Goal: Task Accomplishment & Management: Use online tool/utility

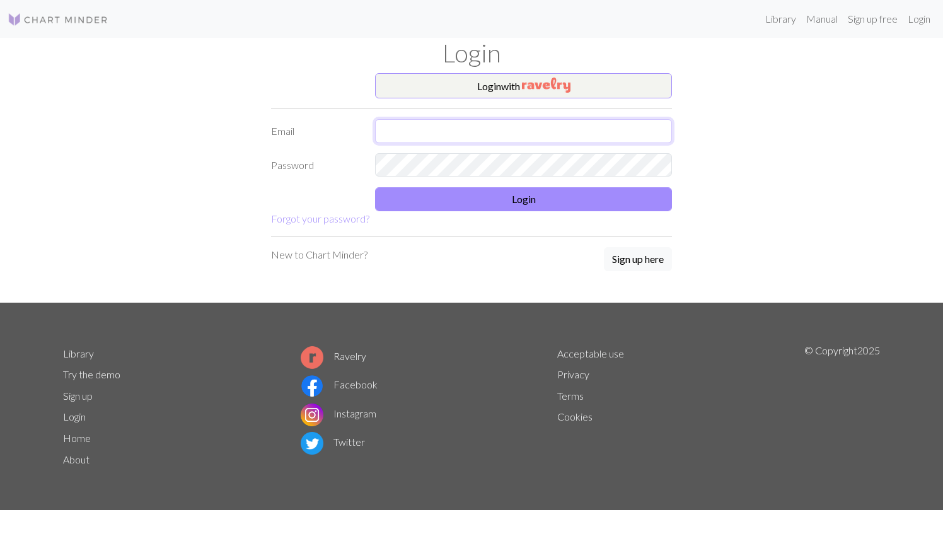
click at [447, 138] on input "text" at bounding box center [523, 131] width 297 height 24
type input "mbalvan003@gmail.com"
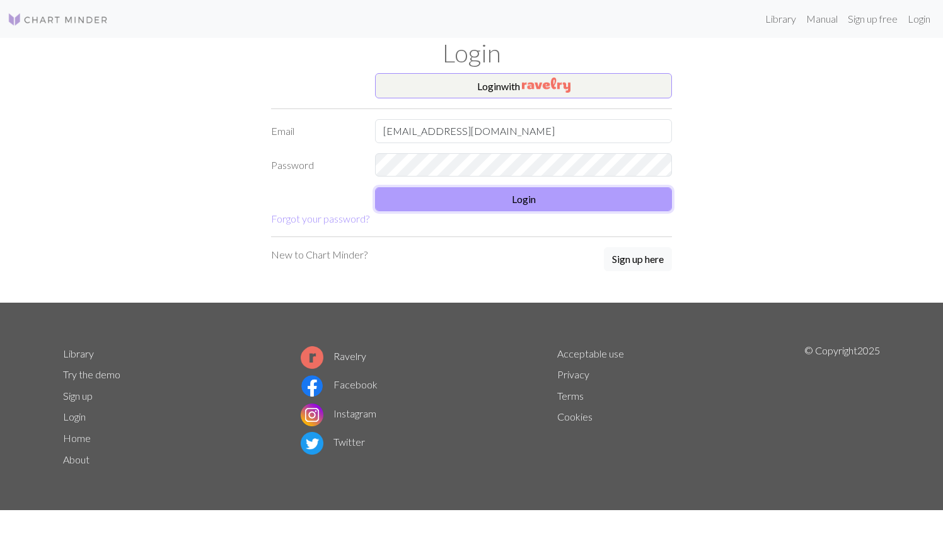
click at [479, 203] on button "Login" at bounding box center [523, 199] width 297 height 24
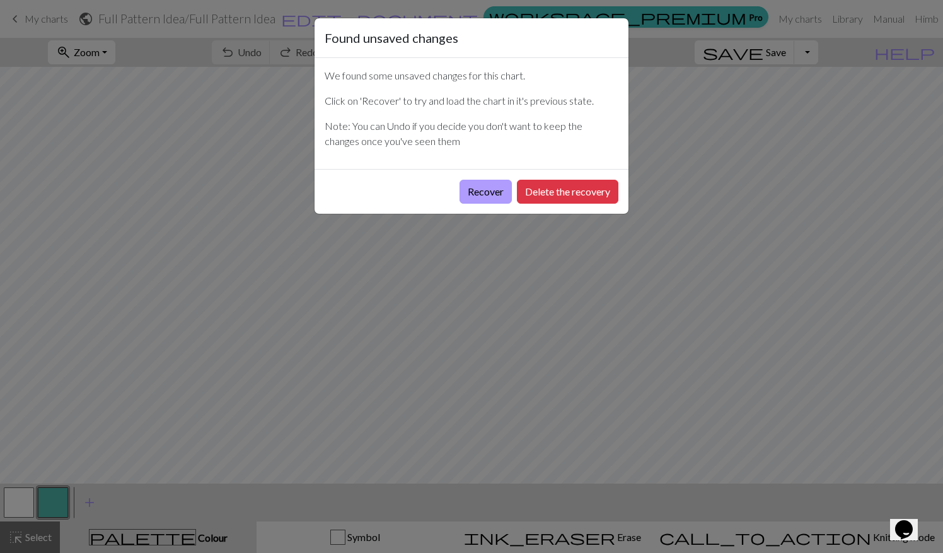
click at [472, 193] on button "Recover" at bounding box center [485, 192] width 52 height 24
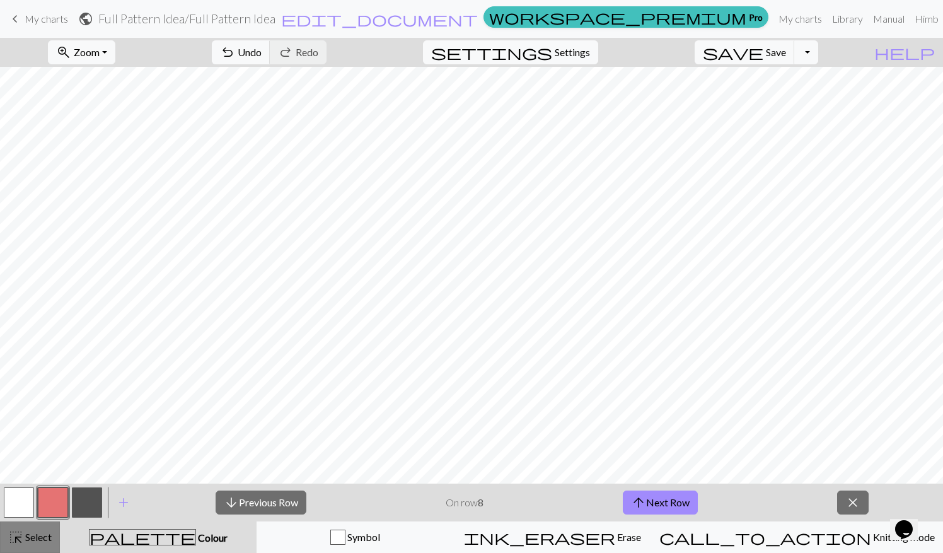
click at [45, 538] on span "Select" at bounding box center [37, 537] width 28 height 12
click at [154, 538] on span "palette" at bounding box center [142, 537] width 106 height 18
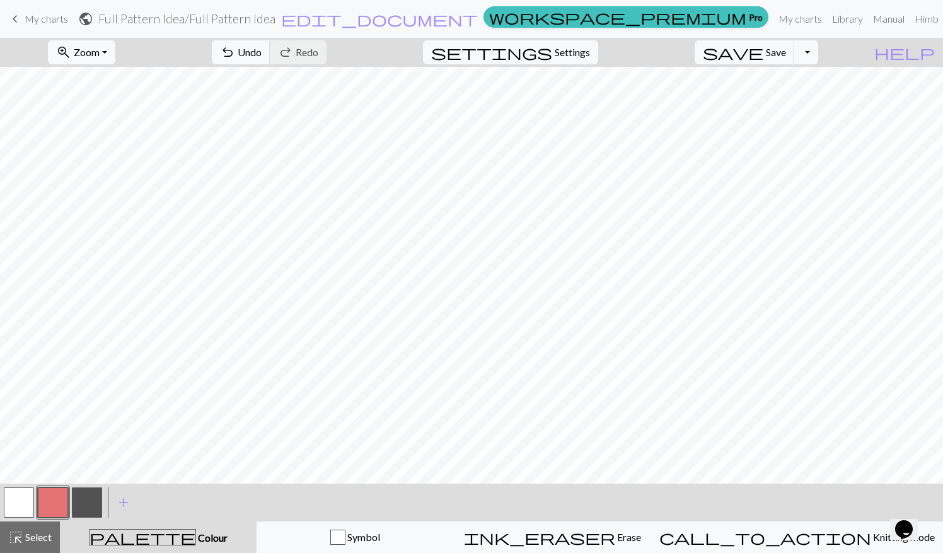
click at [33, 520] on div "< >" at bounding box center [53, 502] width 102 height 38
click at [84, 500] on button "button" at bounding box center [87, 502] width 30 height 30
click at [37, 543] on div "highlight_alt Select Select" at bounding box center [29, 536] width 43 height 15
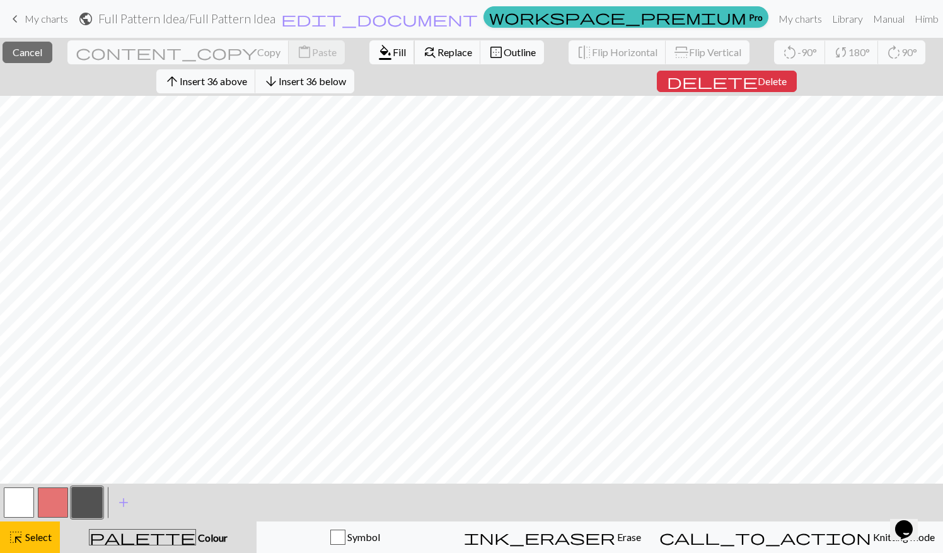
click at [393, 55] on span "Fill" at bounding box center [399, 52] width 13 height 12
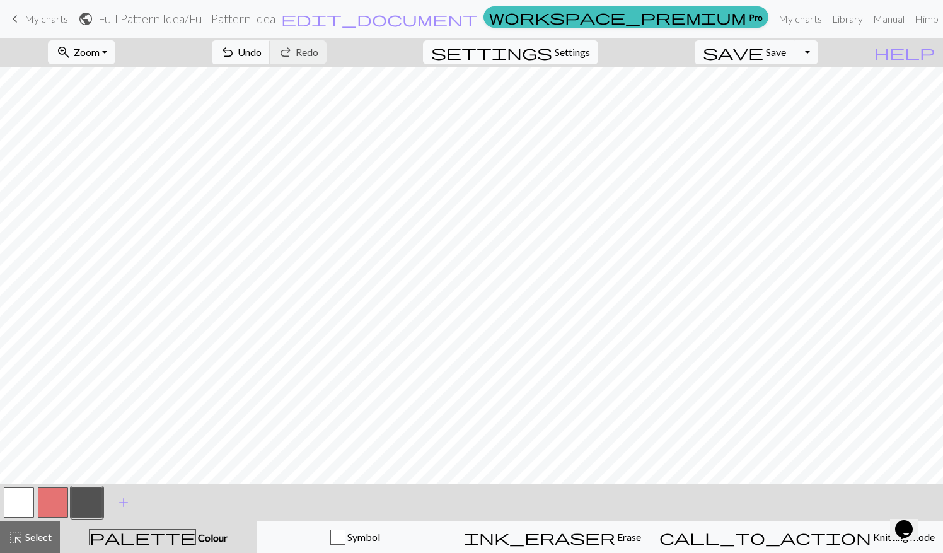
click at [573, 55] on span "Settings" at bounding box center [572, 52] width 35 height 15
select select "aran"
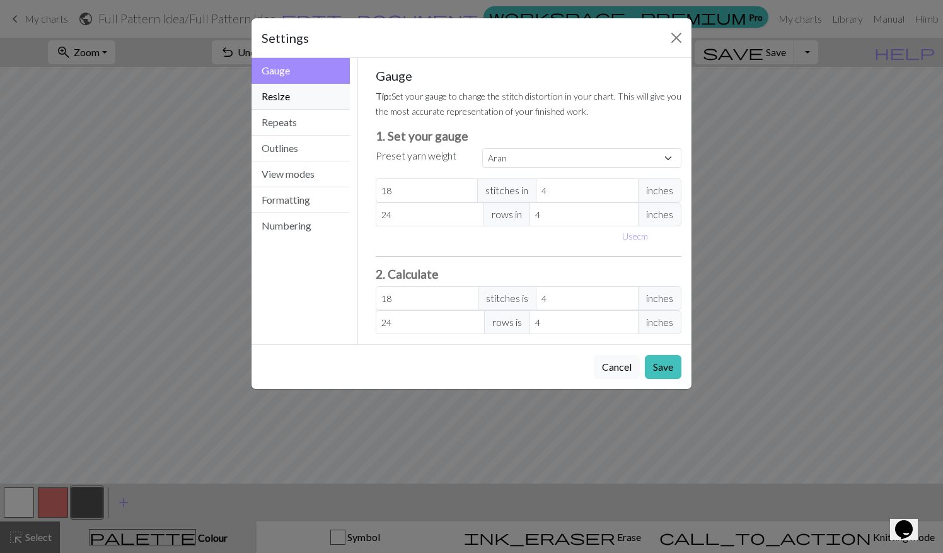
click at [296, 106] on button "Resize" at bounding box center [300, 97] width 98 height 26
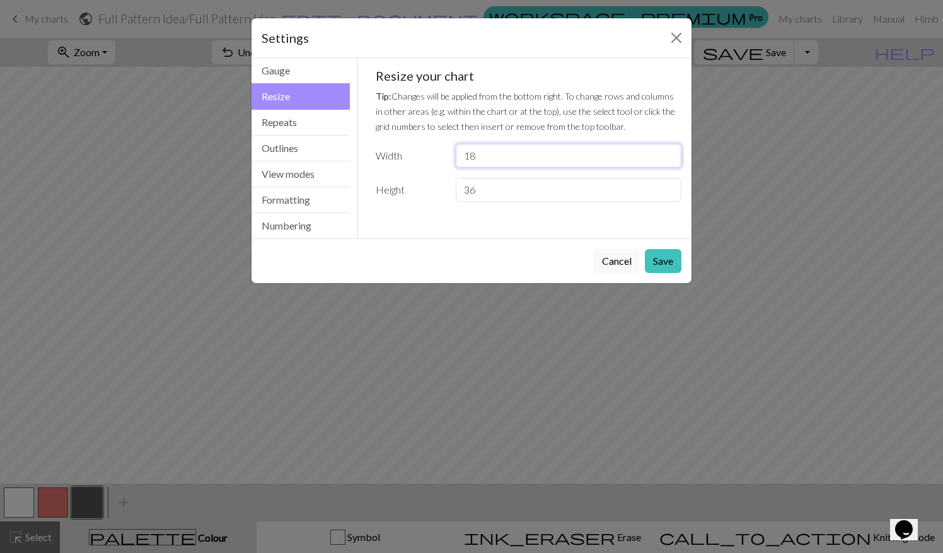
click at [498, 156] on input "18" at bounding box center [569, 156] width 226 height 24
type input "18"
click at [490, 192] on input "36" at bounding box center [569, 190] width 226 height 24
type input "3"
type input "41"
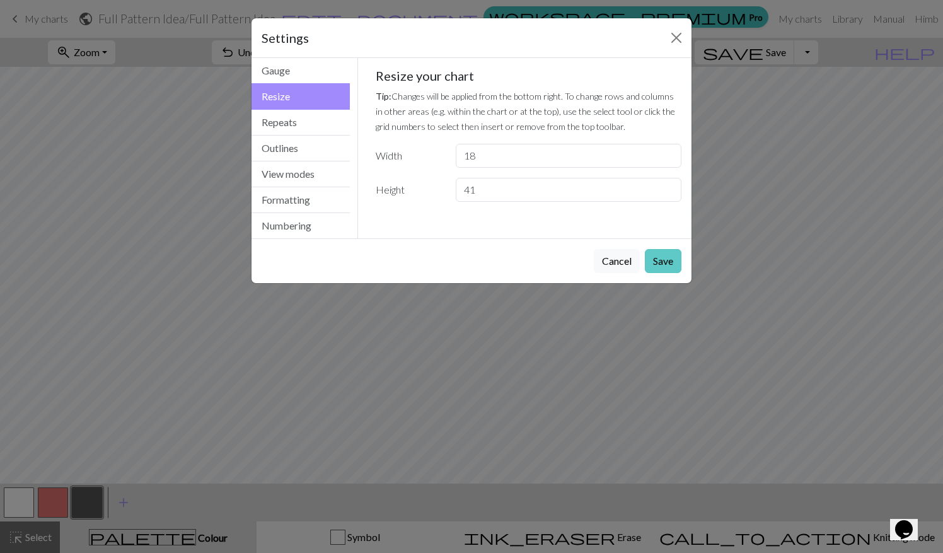
click at [669, 265] on button "Save" at bounding box center [663, 261] width 37 height 24
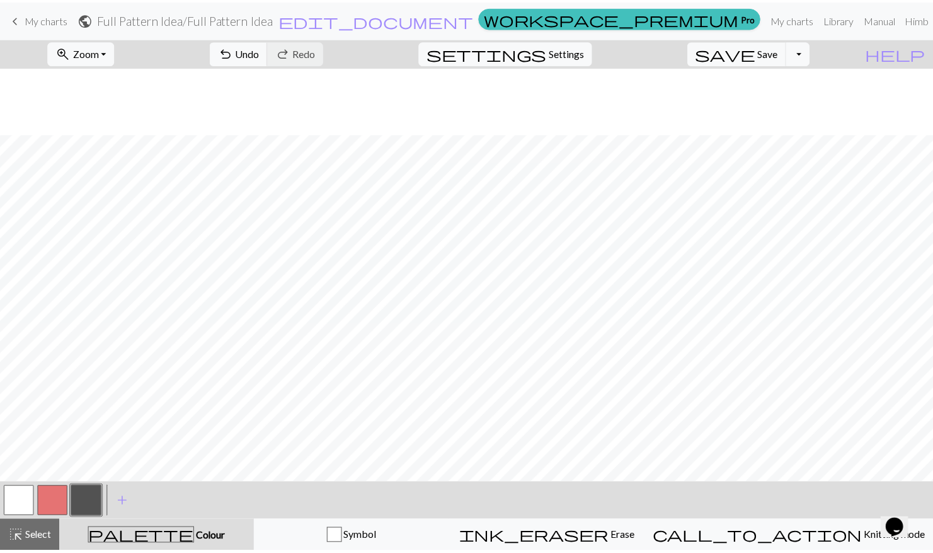
scroll to position [68, 0]
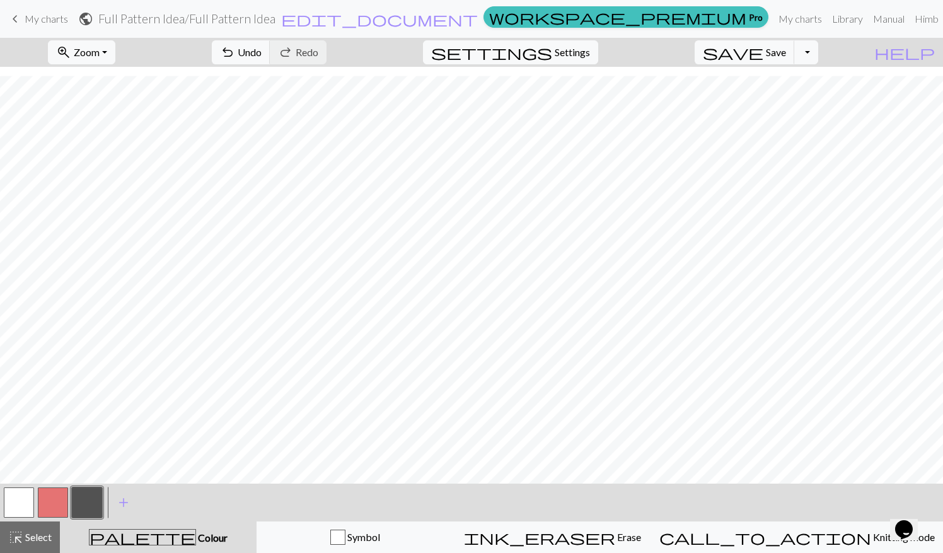
click at [0, 4] on html "This website uses cookies to ensure you get the best experience on our website.…" at bounding box center [471, 276] width 943 height 553
click at [18, 21] on span "keyboard_arrow_left" at bounding box center [15, 19] width 15 height 18
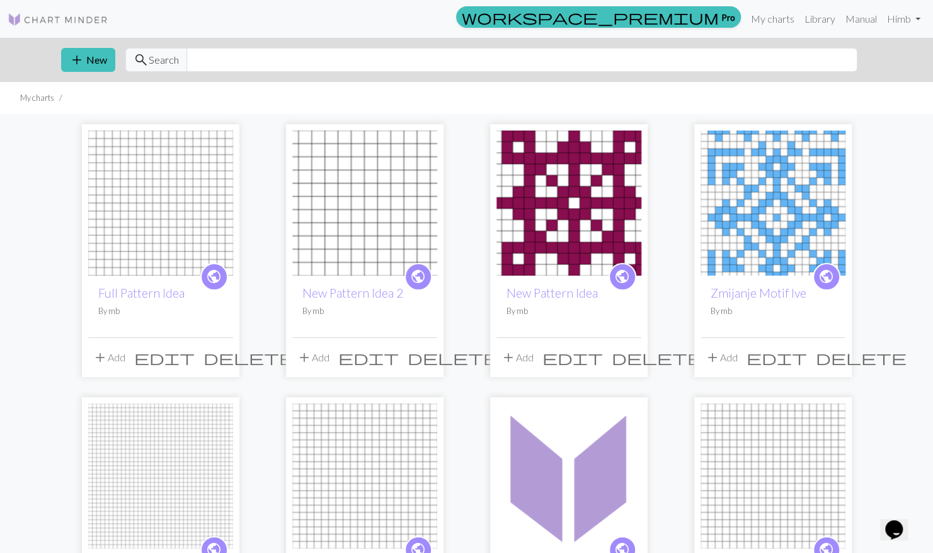
click at [221, 359] on span "delete" at bounding box center [249, 357] width 91 height 18
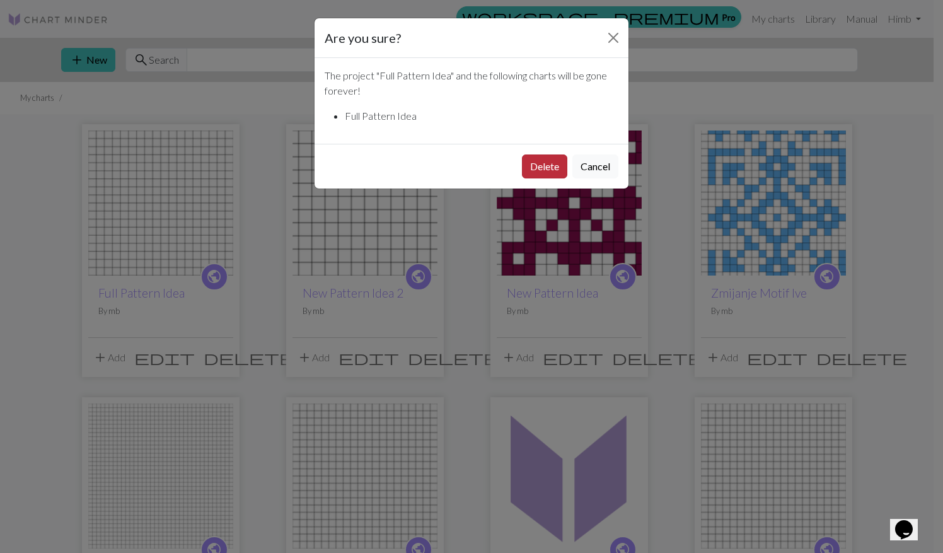
click at [553, 158] on button "Delete" at bounding box center [544, 166] width 45 height 24
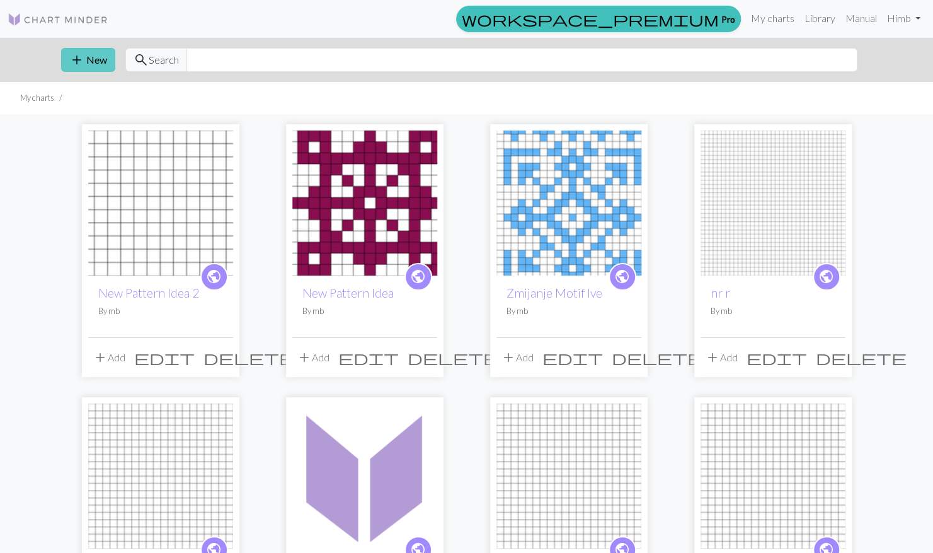
click at [95, 61] on button "add New" at bounding box center [88, 60] width 54 height 24
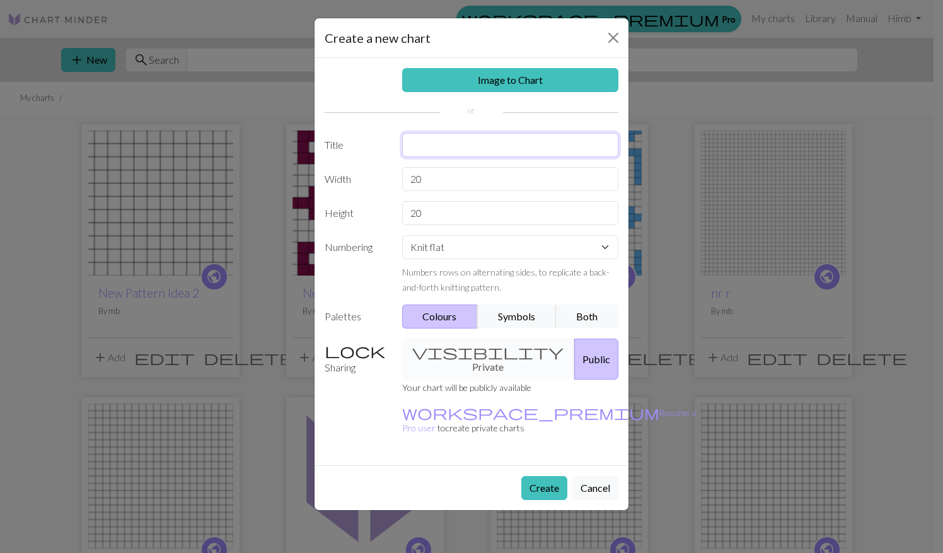
click at [449, 151] on input "text" at bounding box center [510, 145] width 217 height 24
type input "New Pattern"
click at [438, 169] on input "20" at bounding box center [510, 179] width 217 height 24
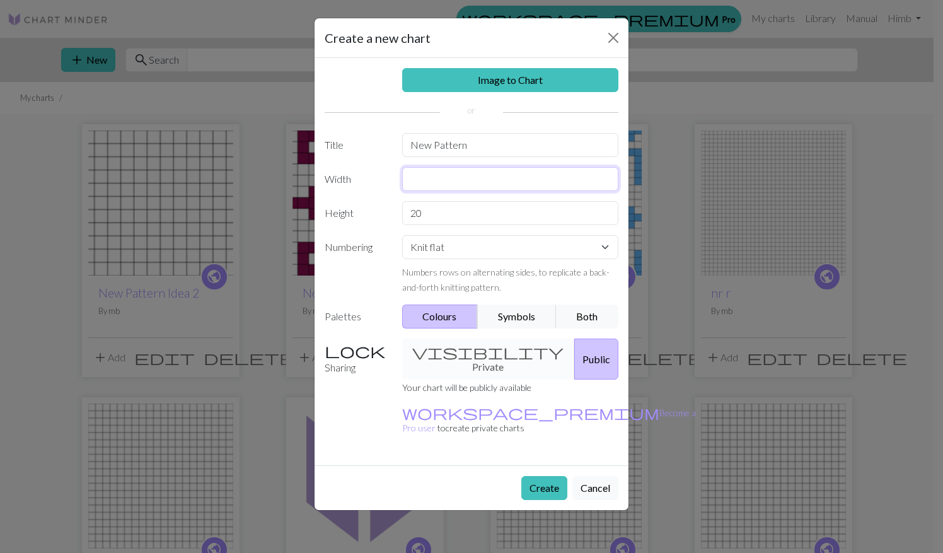
type input "8"
type input "2"
type input "18"
click at [417, 211] on input "20" at bounding box center [510, 213] width 217 height 24
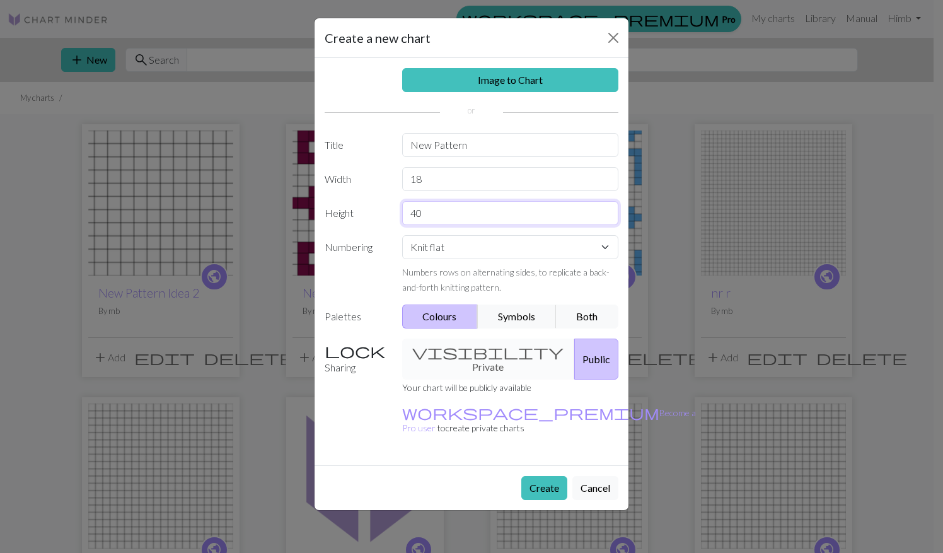
type input "40"
click at [444, 264] on div "Numbers rows on alternating sides, to replicate a back-and-forth knitting patte…" at bounding box center [510, 279] width 217 height 30
click at [541, 476] on button "Create" at bounding box center [544, 488] width 46 height 24
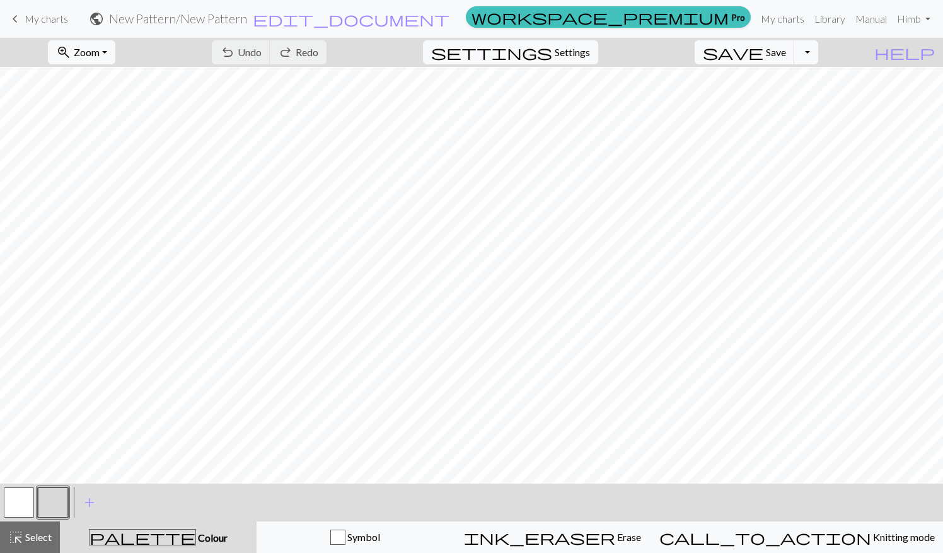
scroll to position [244, 0]
click at [61, 508] on button "button" at bounding box center [53, 502] width 30 height 30
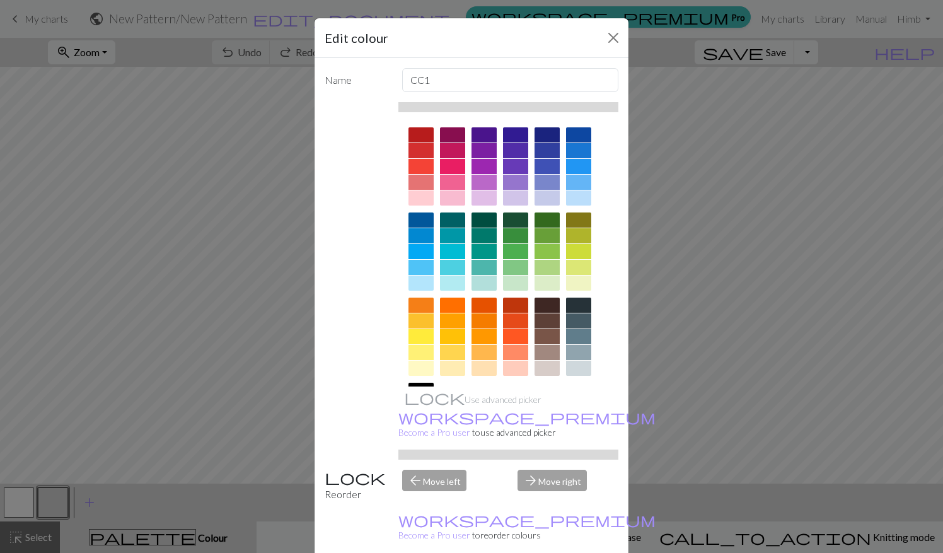
scroll to position [88, 0]
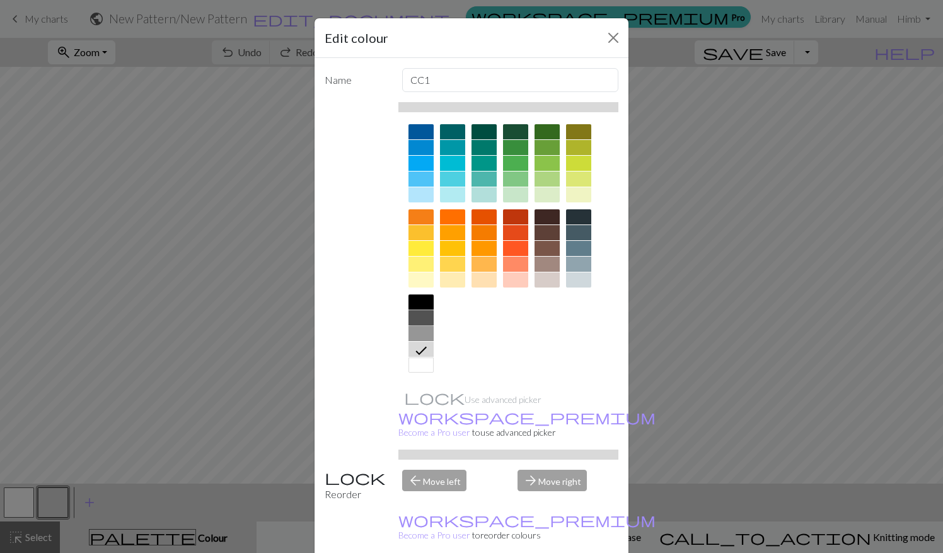
click at [416, 314] on div at bounding box center [420, 317] width 25 height 15
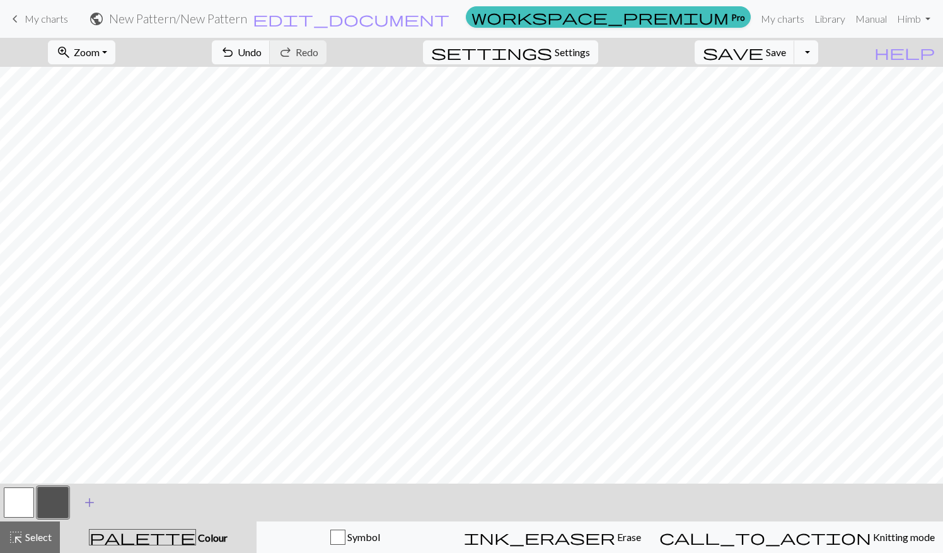
click at [83, 502] on span "add" at bounding box center [89, 502] width 15 height 18
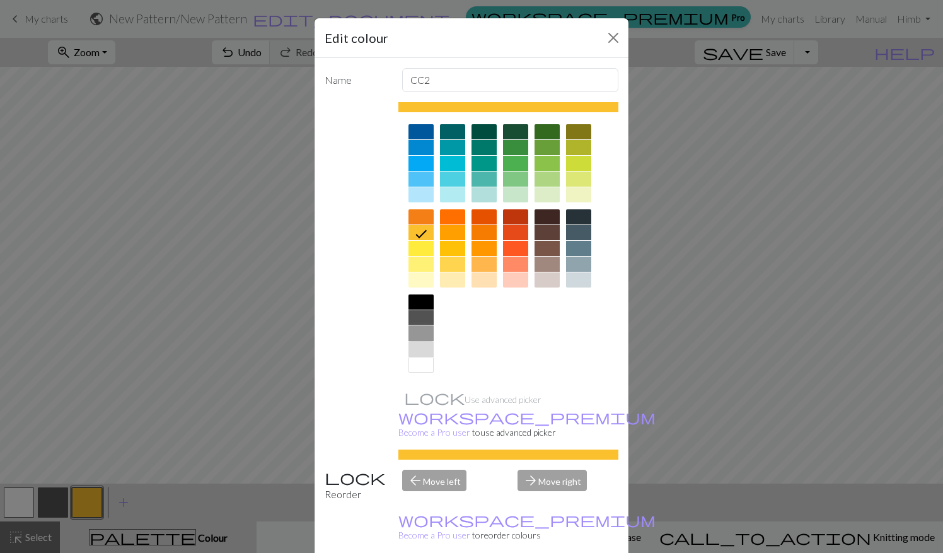
click at [420, 332] on div at bounding box center [420, 333] width 25 height 15
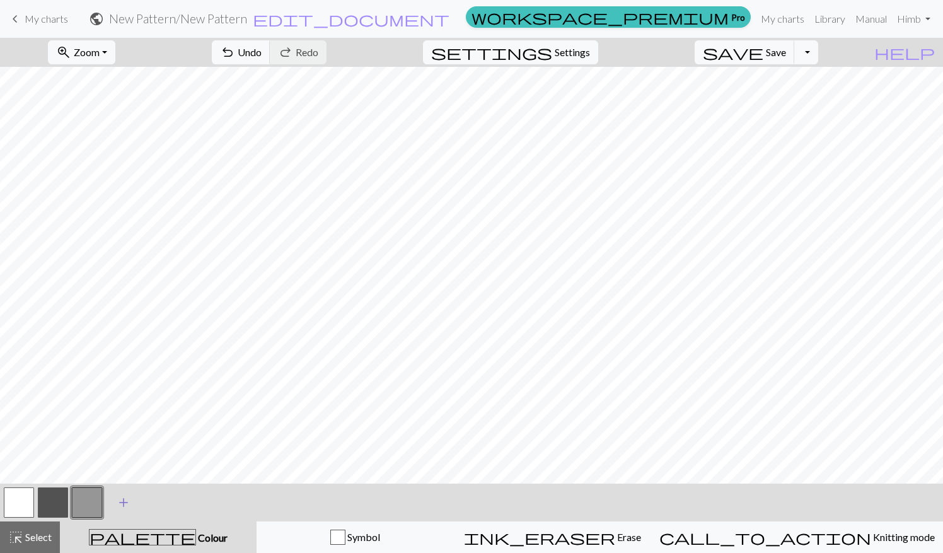
click at [134, 493] on button "add Add a colour" at bounding box center [124, 502] width 32 height 32
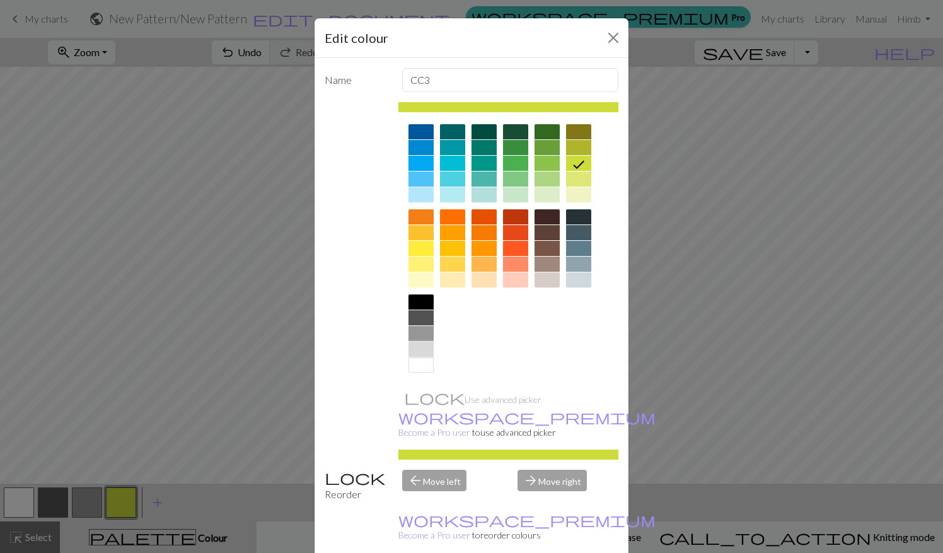
click at [423, 342] on div at bounding box center [420, 349] width 25 height 15
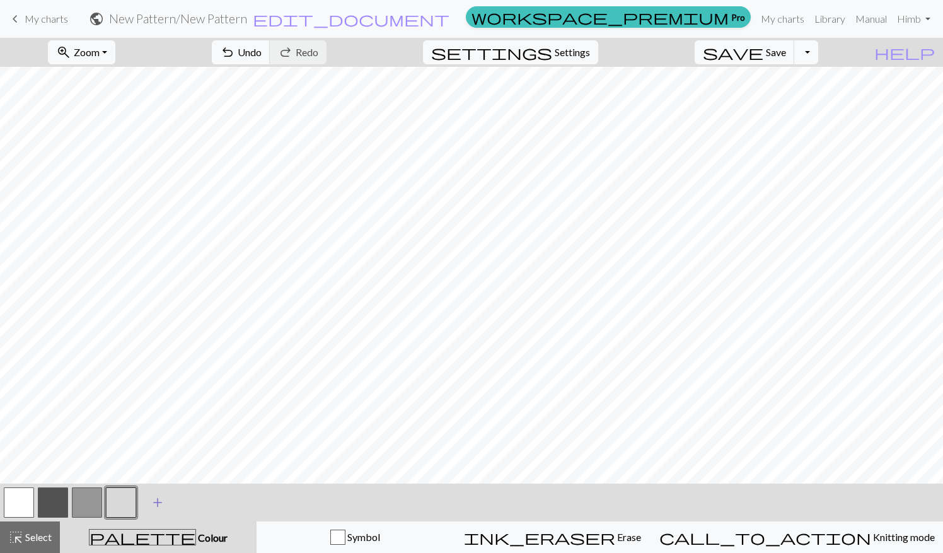
click at [160, 500] on span "add" at bounding box center [157, 502] width 15 height 18
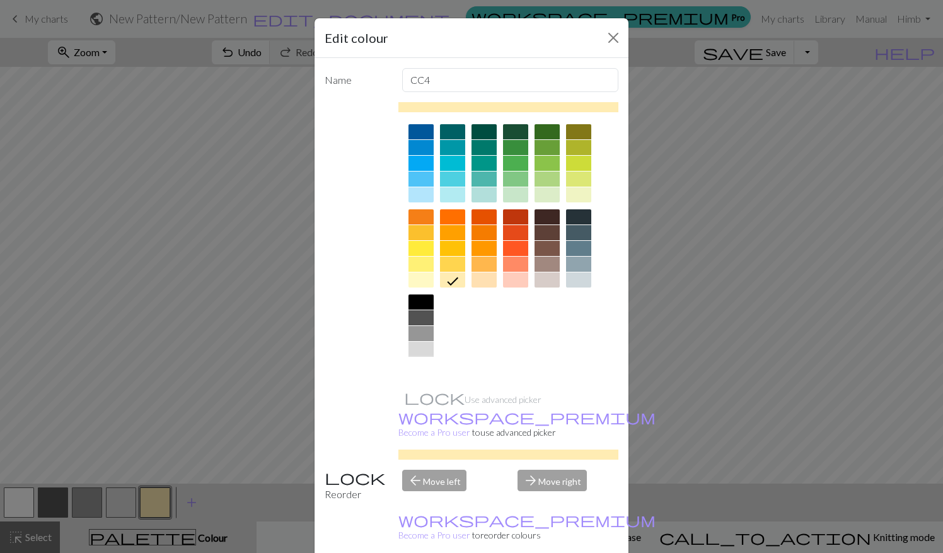
click at [420, 362] on div at bounding box center [420, 364] width 25 height 15
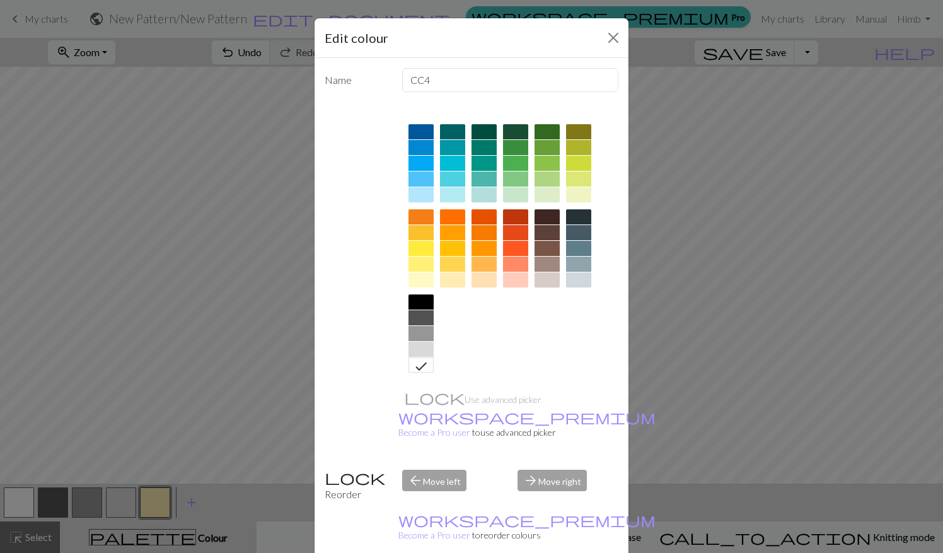
click at [548, 287] on div at bounding box center [546, 251] width 25 height 85
click at [548, 285] on div at bounding box center [546, 279] width 25 height 15
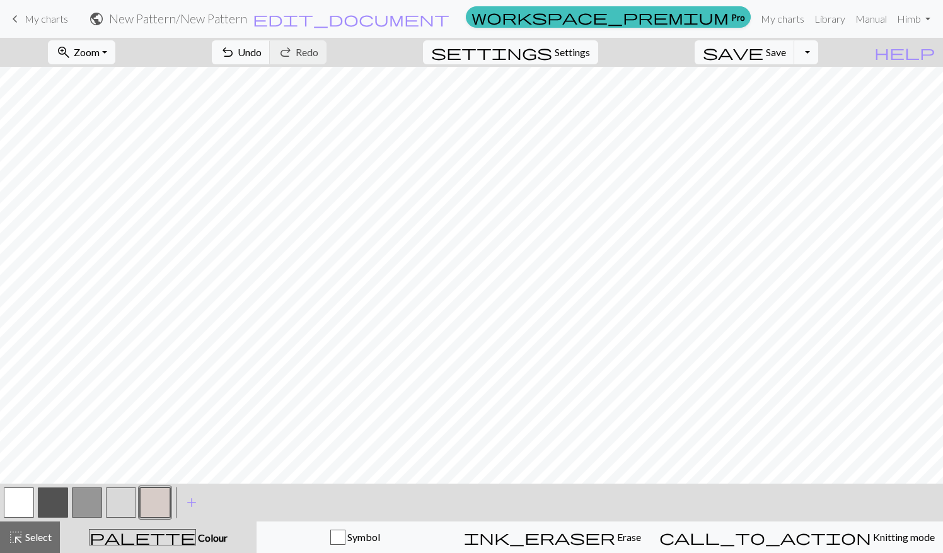
click at [251, 494] on div "< > add Add a colour" at bounding box center [471, 502] width 943 height 38
click at [185, 510] on span "add" at bounding box center [191, 502] width 15 height 18
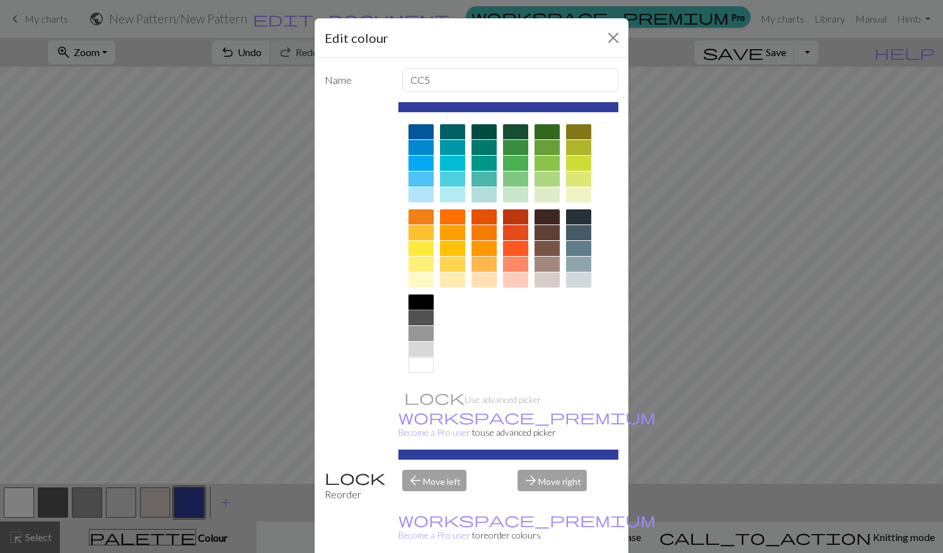
click at [425, 297] on div at bounding box center [420, 301] width 25 height 15
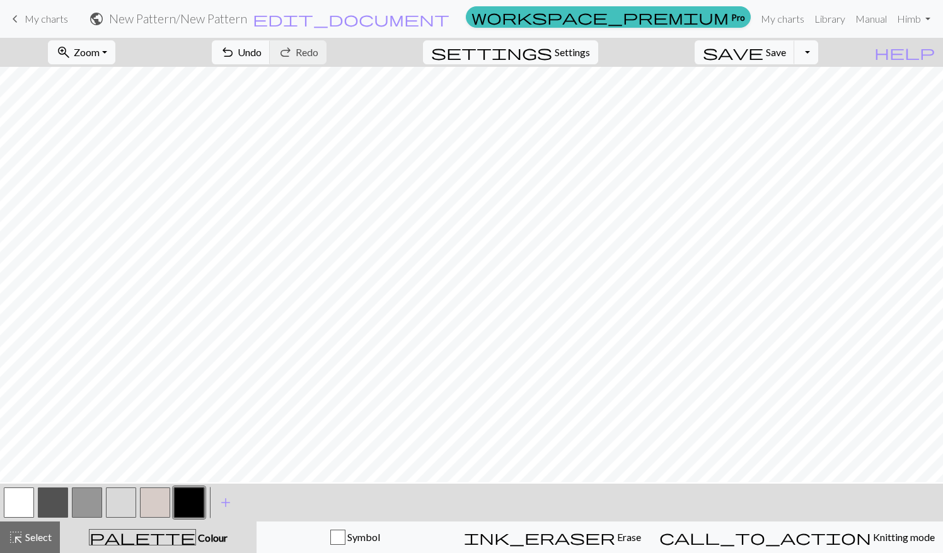
scroll to position [246, 0]
click at [55, 509] on button "button" at bounding box center [53, 502] width 30 height 30
click at [262, 47] on span "Undo" at bounding box center [250, 52] width 24 height 12
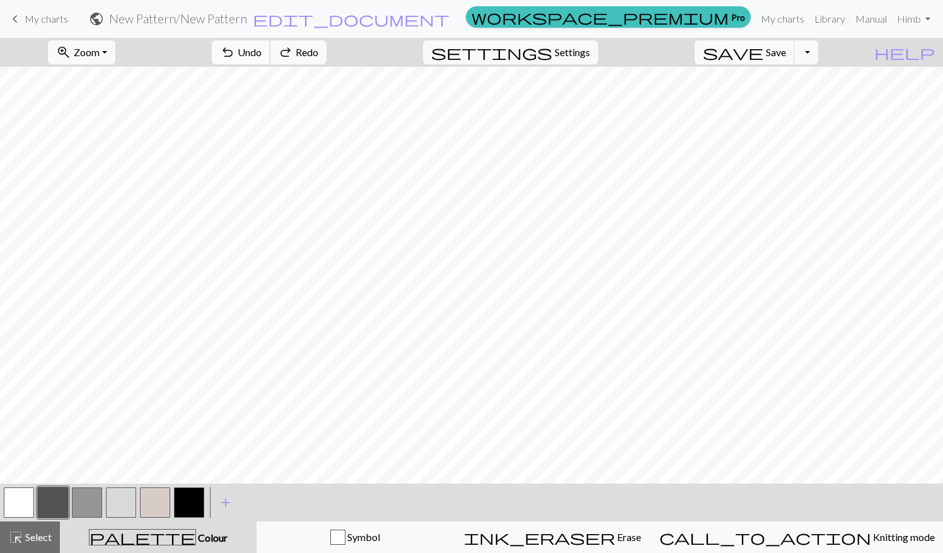
click at [262, 47] on span "Undo" at bounding box center [250, 52] width 24 height 12
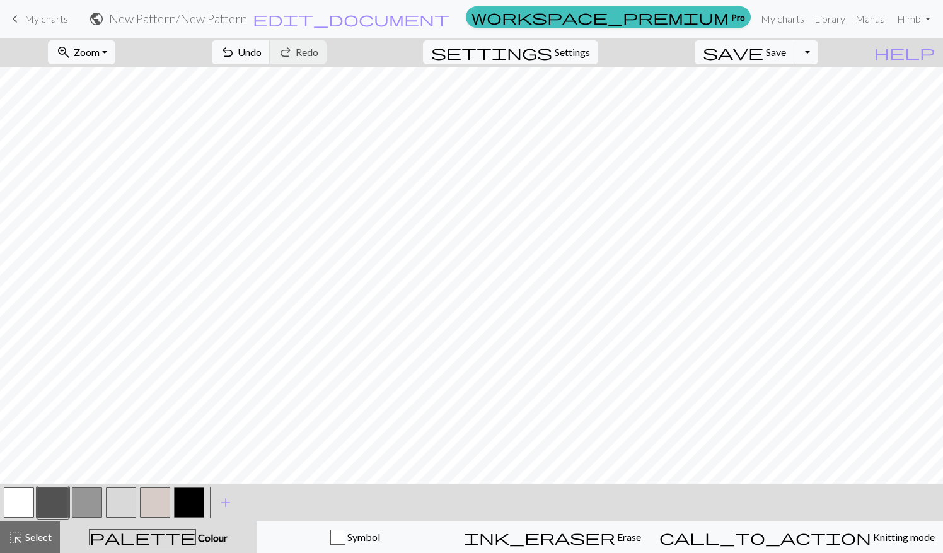
click at [90, 501] on button "button" at bounding box center [87, 502] width 30 height 30
click at [31, 501] on button "button" at bounding box center [19, 502] width 30 height 30
click at [84, 498] on button "button" at bounding box center [87, 502] width 30 height 30
click at [30, 504] on button "button" at bounding box center [19, 502] width 30 height 30
click at [270, 50] on button "undo Undo Undo" at bounding box center [241, 52] width 59 height 24
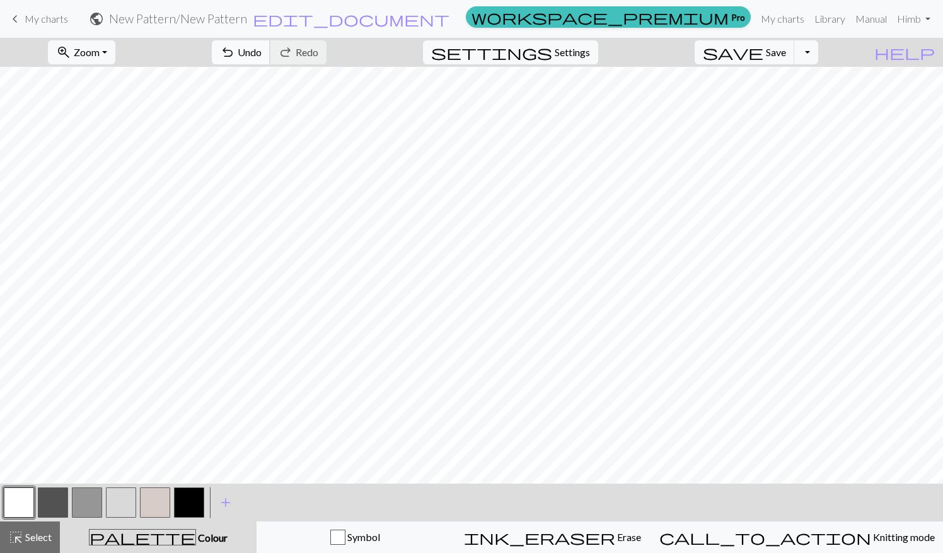
click at [270, 50] on button "undo Undo Undo" at bounding box center [241, 52] width 59 height 24
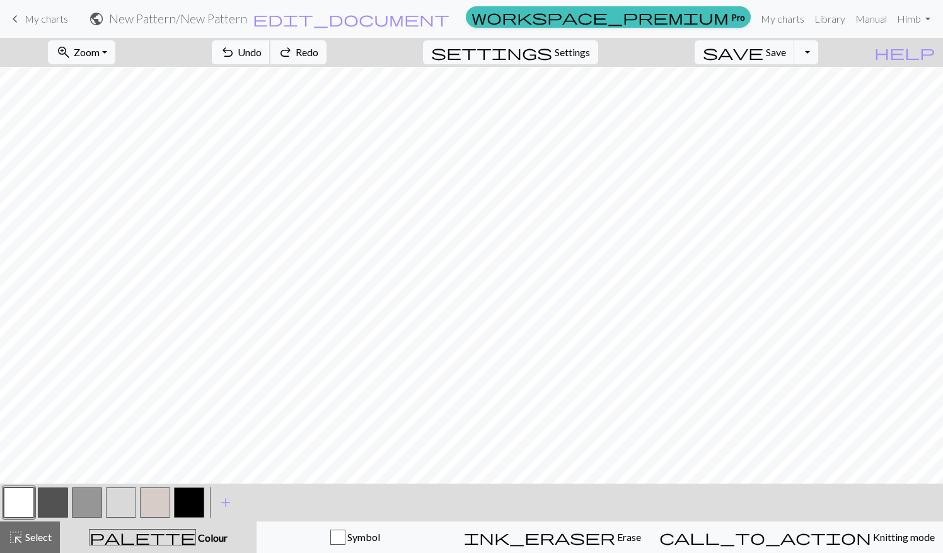
click at [270, 50] on button "undo Undo Undo" at bounding box center [241, 52] width 59 height 24
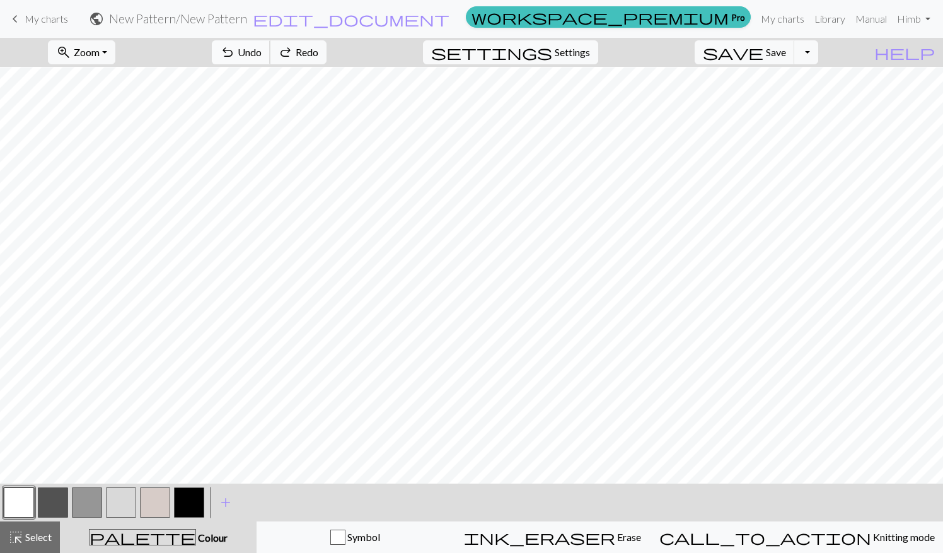
click at [270, 50] on button "undo Undo Undo" at bounding box center [241, 52] width 59 height 24
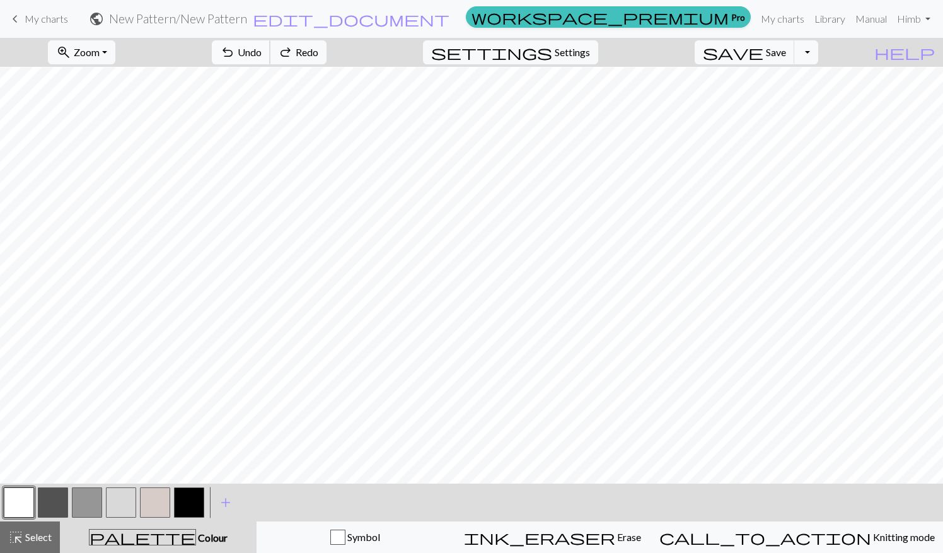
click at [270, 50] on button "undo Undo Undo" at bounding box center [241, 52] width 59 height 24
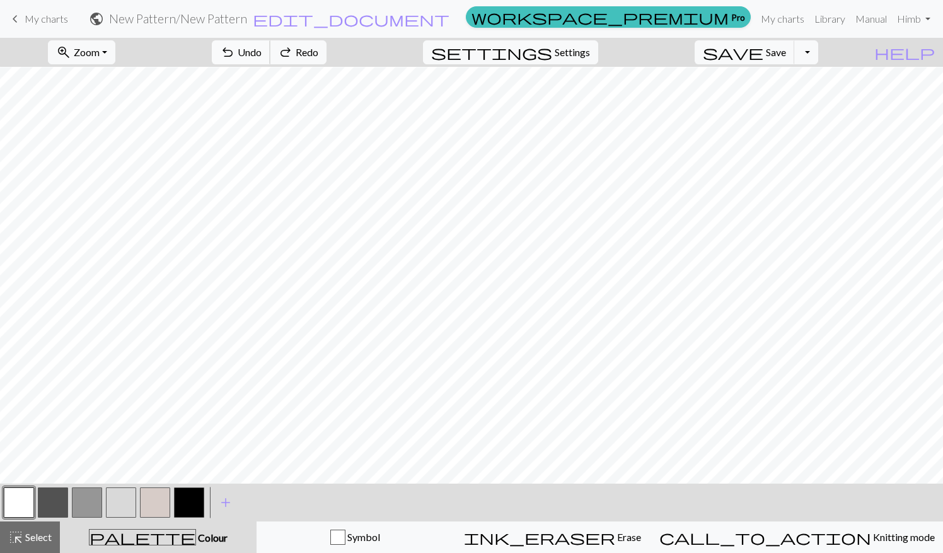
click at [270, 50] on button "undo Undo Undo" at bounding box center [241, 52] width 59 height 24
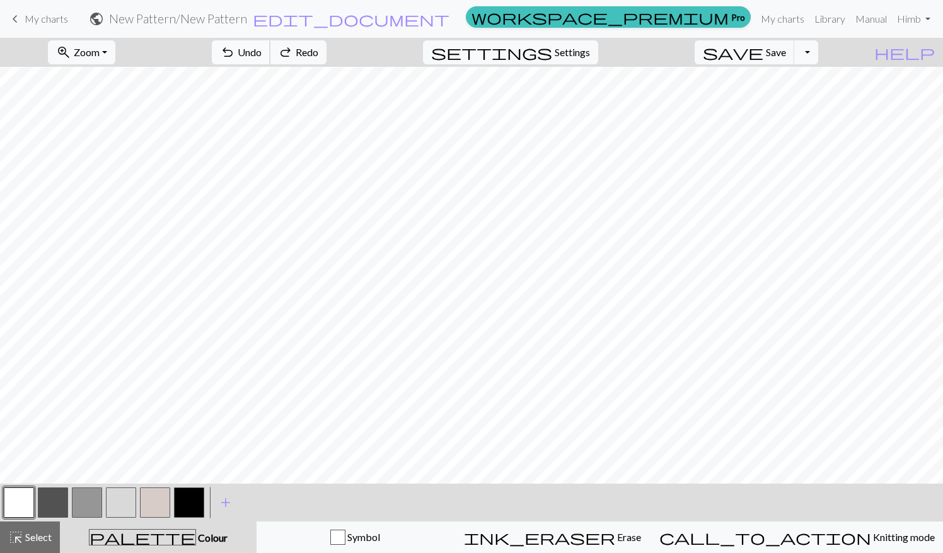
click at [270, 50] on button "undo Undo Undo" at bounding box center [241, 52] width 59 height 24
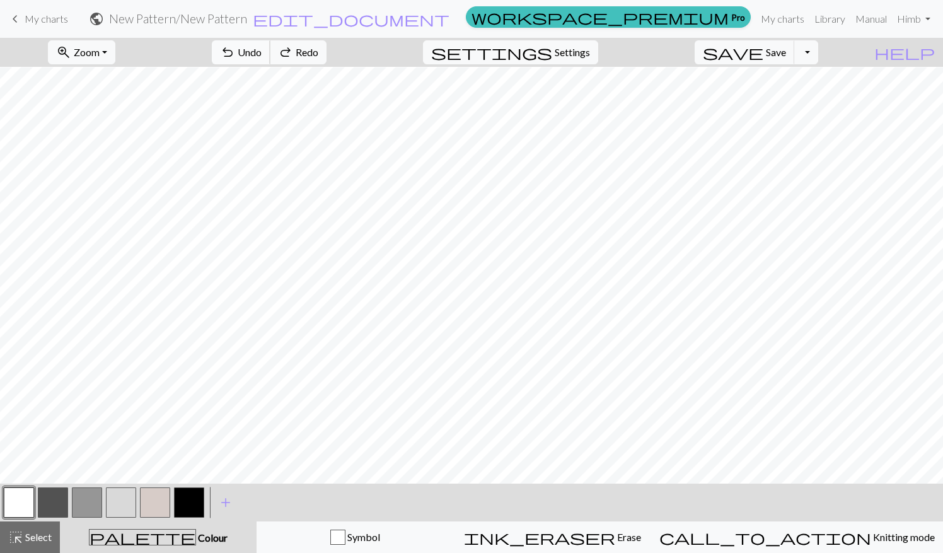
click at [270, 50] on button "undo Undo Undo" at bounding box center [241, 52] width 59 height 24
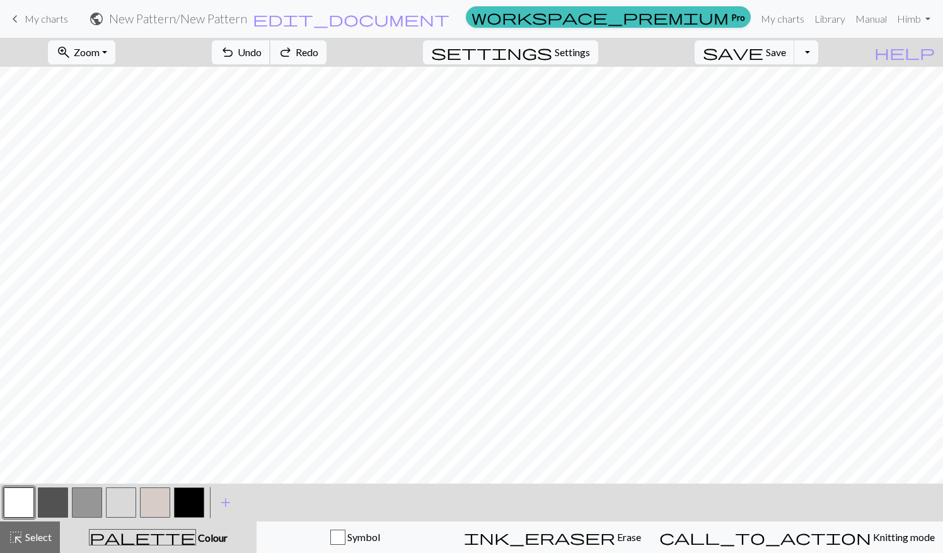
click at [270, 50] on button "undo Undo Undo" at bounding box center [241, 52] width 59 height 24
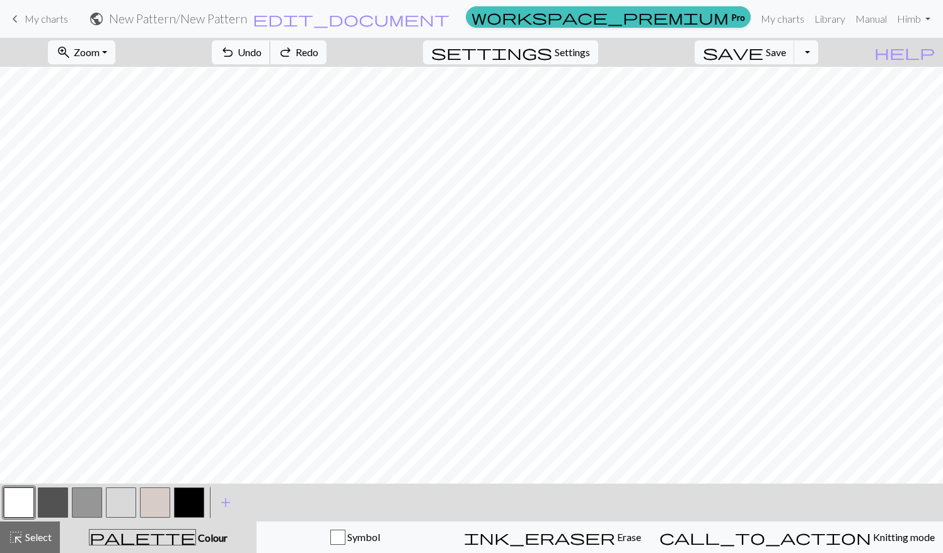
click at [270, 50] on button "undo Undo Undo" at bounding box center [241, 52] width 59 height 24
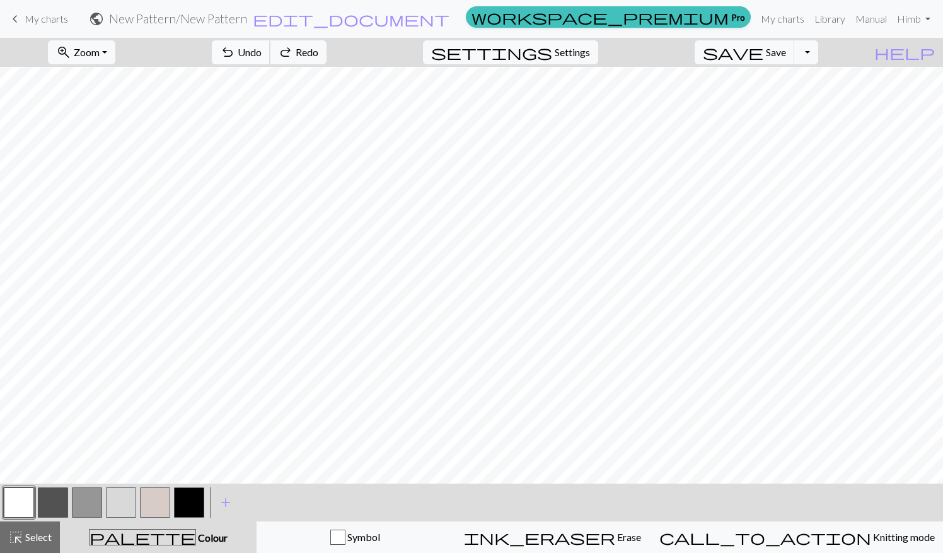
click at [270, 50] on button "undo Undo Undo" at bounding box center [241, 52] width 59 height 24
click at [270, 59] on button "undo Undo Undo" at bounding box center [241, 52] width 59 height 24
click at [322, 59] on div "undo Undo Undo redo Redo Redo" at bounding box center [269, 52] width 134 height 29
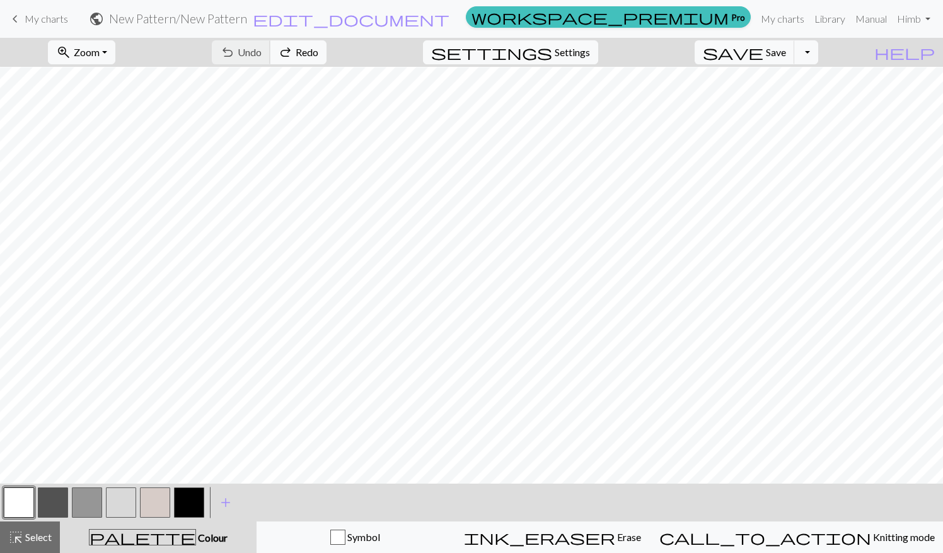
click at [322, 59] on div "undo Undo Undo redo Redo Redo" at bounding box center [269, 52] width 134 height 29
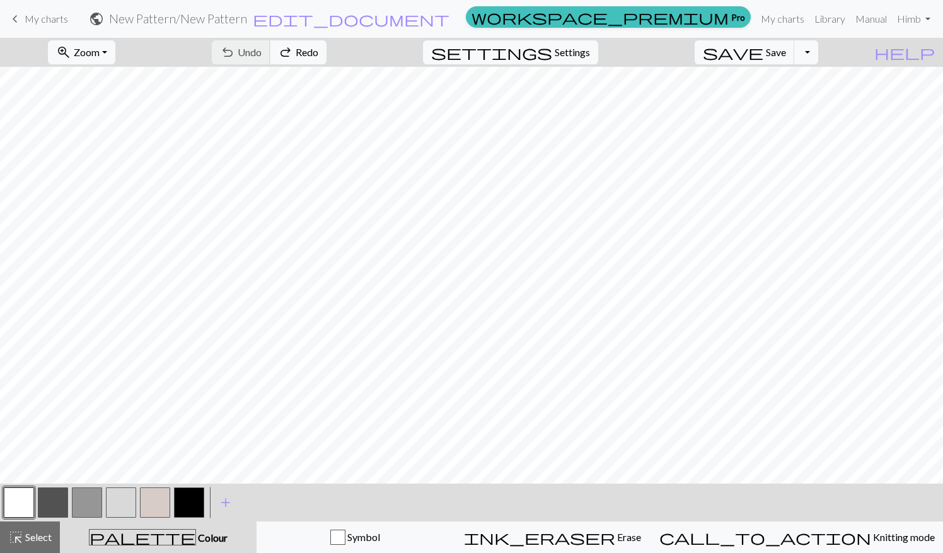
click at [322, 59] on div "undo Undo Undo redo Redo Redo" at bounding box center [269, 52] width 134 height 29
click at [577, 34] on nav "keyboard_arrow_left My charts public New Pattern / New Pattern edit_document Ed…" at bounding box center [471, 19] width 943 height 38
click at [576, 49] on span "Settings" at bounding box center [572, 52] width 35 height 15
select select "aran"
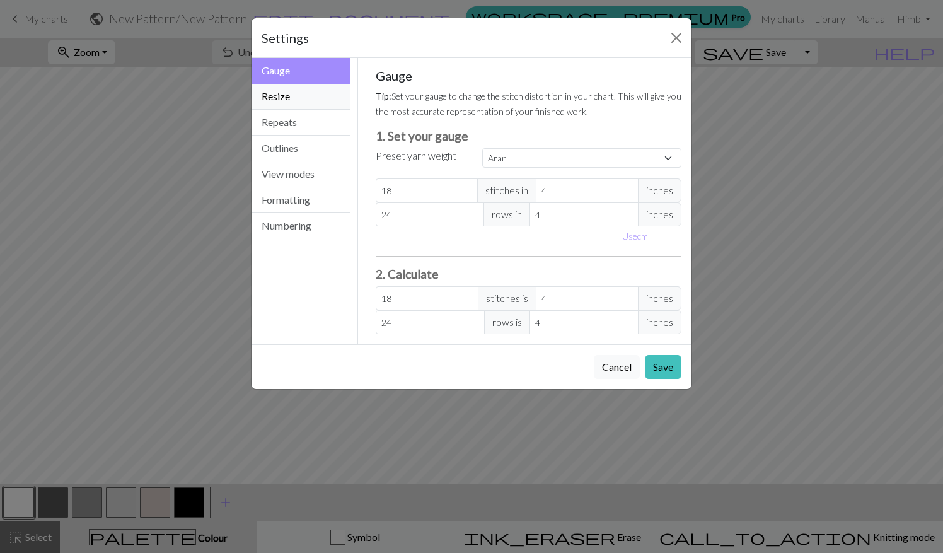
click at [311, 105] on button "Resize" at bounding box center [300, 97] width 98 height 26
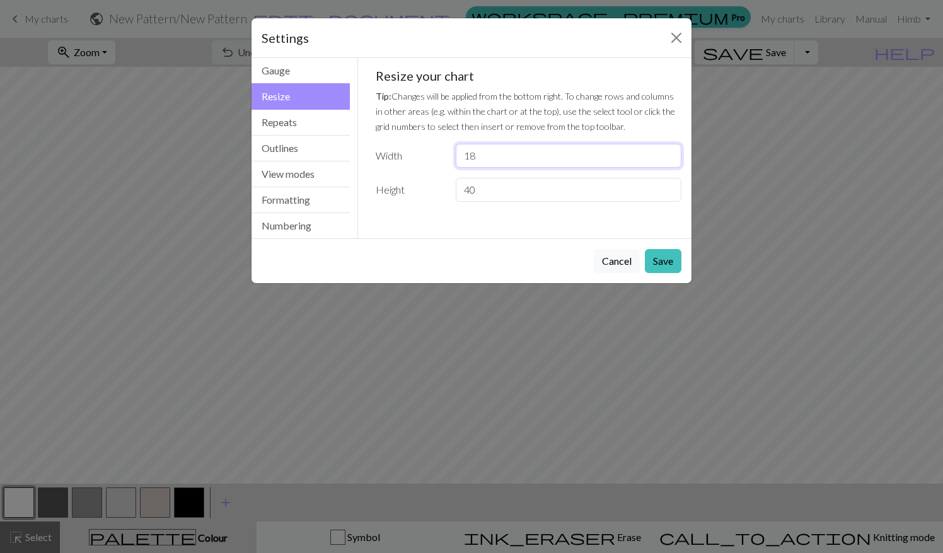
click at [500, 149] on input "18" at bounding box center [569, 156] width 226 height 24
type input "12"
click at [471, 189] on input "40" at bounding box center [569, 190] width 226 height 24
type input "30"
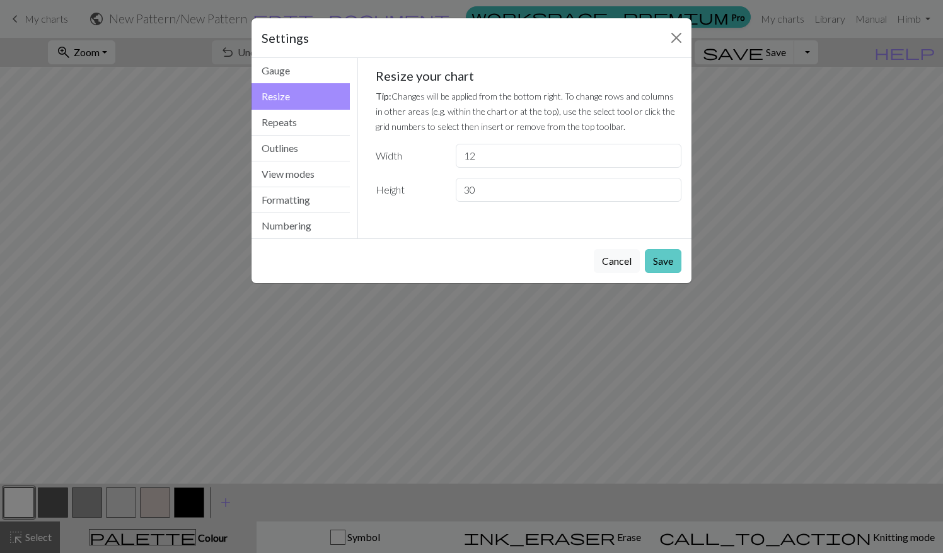
click at [674, 253] on button "Save" at bounding box center [663, 261] width 37 height 24
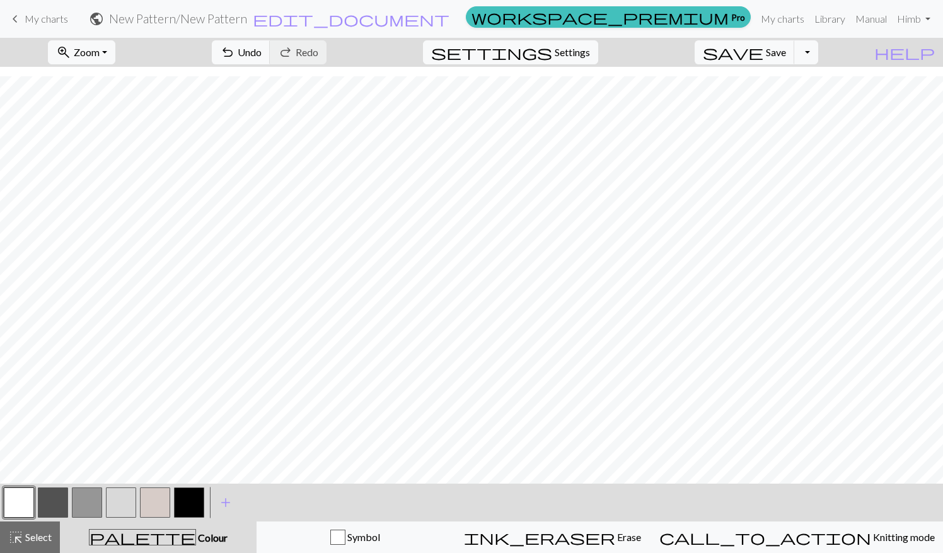
scroll to position [0, 0]
click at [38, 532] on span "Select" at bounding box center [37, 537] width 28 height 12
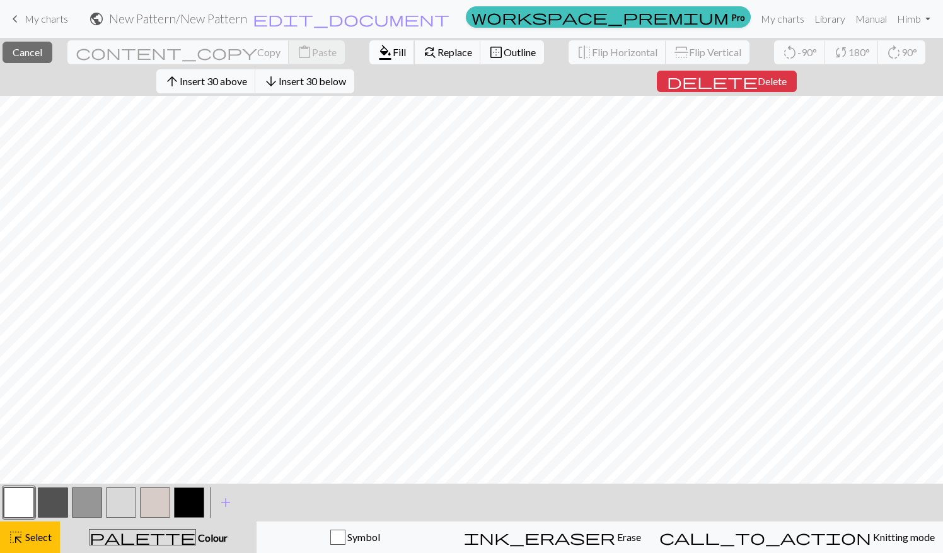
click at [393, 54] on span "Fill" at bounding box center [399, 52] width 13 height 12
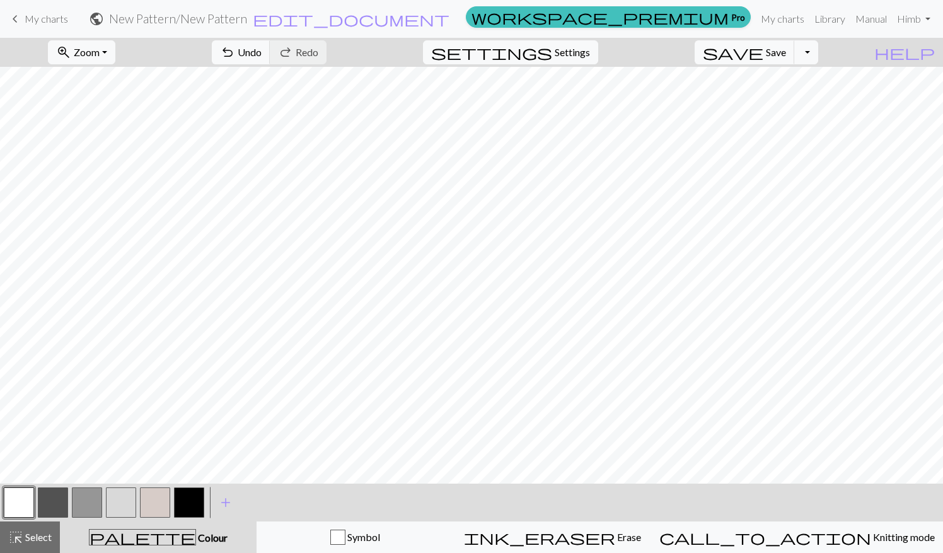
click at [60, 508] on button "button" at bounding box center [53, 502] width 30 height 30
click at [188, 503] on button "button" at bounding box center [189, 502] width 30 height 30
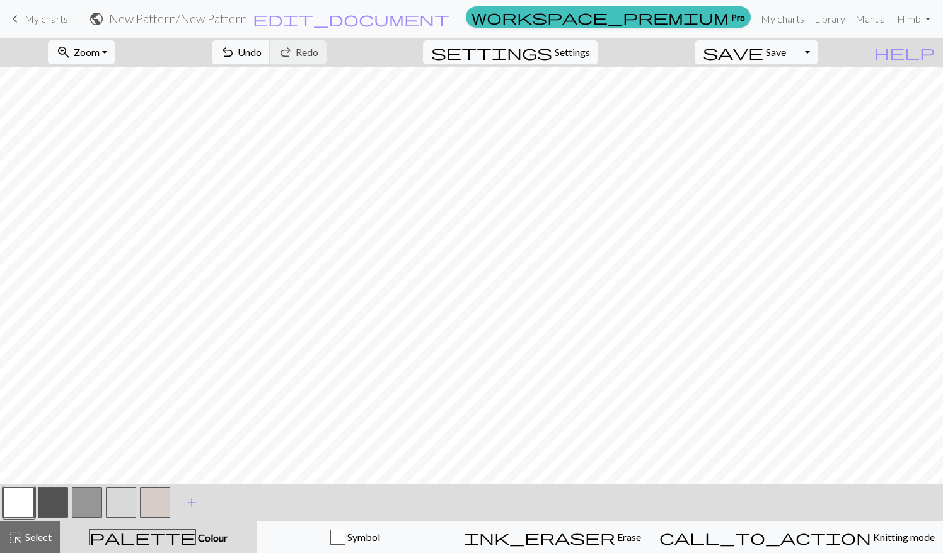
click at [55, 512] on button "button" at bounding box center [53, 502] width 30 height 30
click at [91, 493] on button "button" at bounding box center [87, 502] width 30 height 30
click at [58, 505] on button "button" at bounding box center [53, 502] width 30 height 30
click at [77, 504] on button "button" at bounding box center [87, 502] width 30 height 30
click at [38, 528] on button "highlight_alt Select Select" at bounding box center [30, 537] width 60 height 32
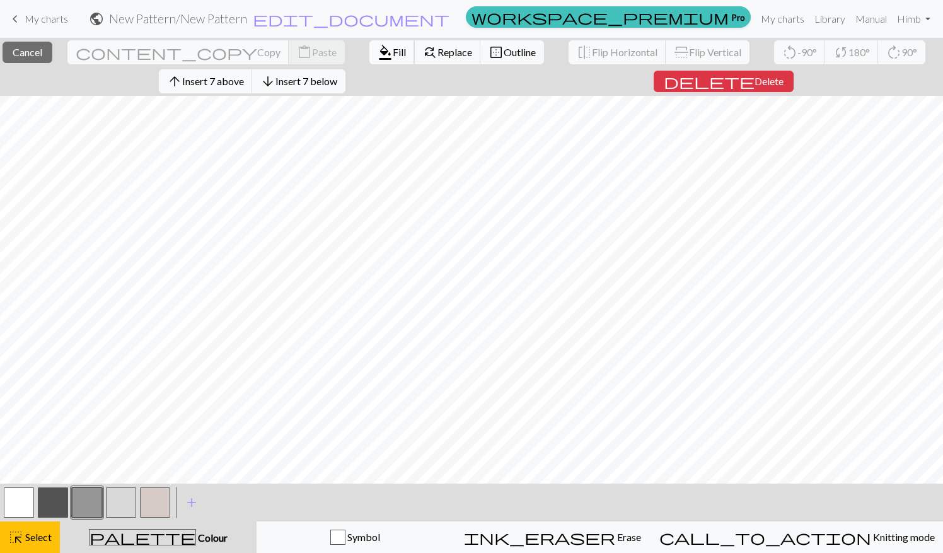
click at [393, 54] on span "Fill" at bounding box center [399, 52] width 13 height 12
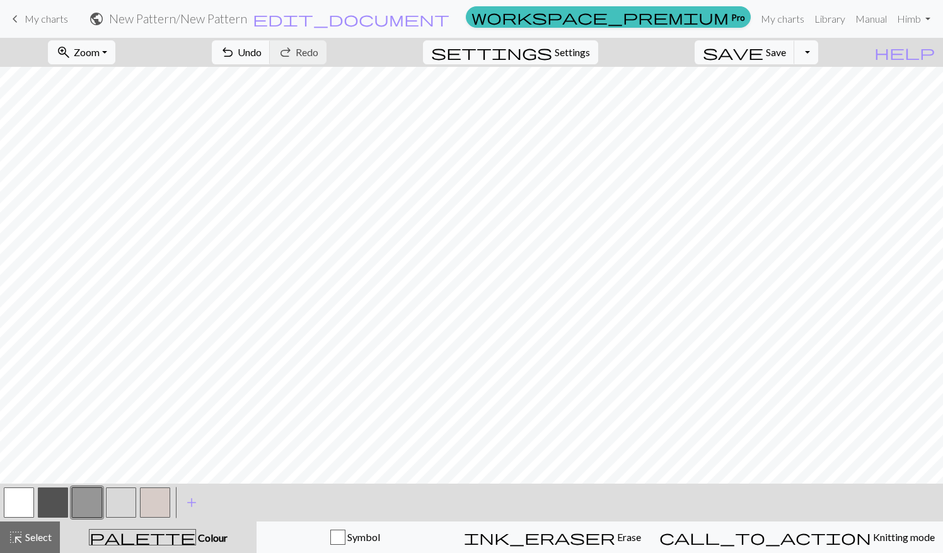
click at [129, 488] on button "button" at bounding box center [121, 502] width 30 height 30
click at [142, 495] on button "button" at bounding box center [155, 502] width 30 height 30
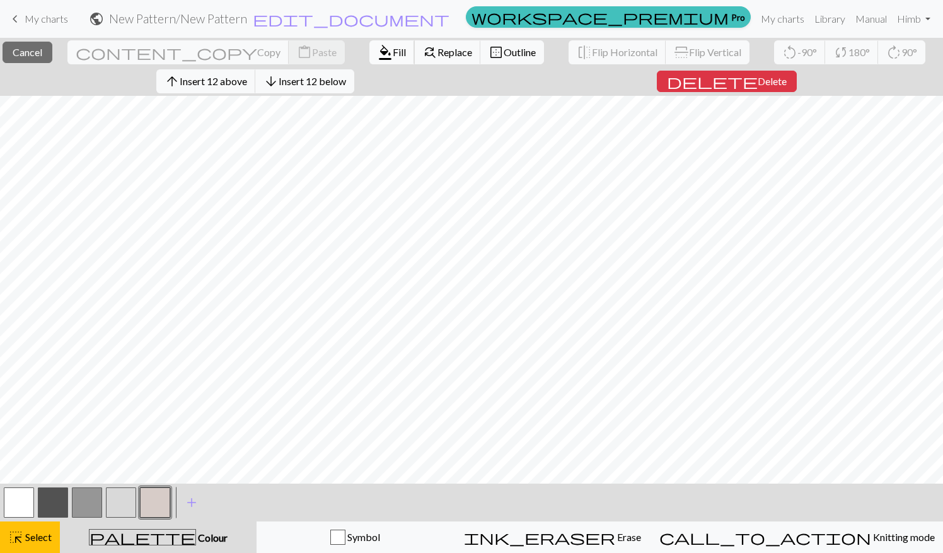
click at [393, 52] on span "Fill" at bounding box center [399, 52] width 13 height 12
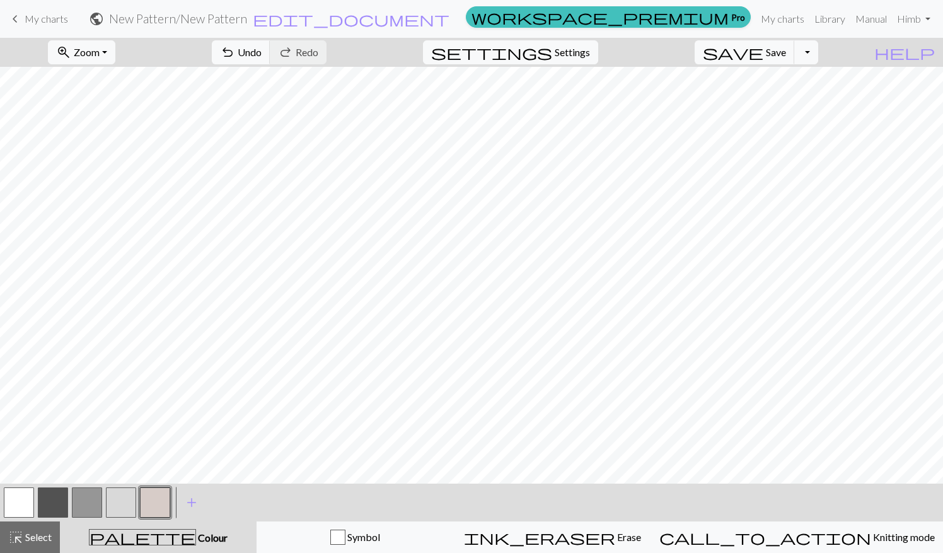
click at [30, 505] on button "button" at bounding box center [19, 502] width 30 height 30
click at [86, 498] on button "button" at bounding box center [87, 502] width 30 height 30
click at [21, 508] on button "button" at bounding box center [19, 502] width 30 height 30
click at [53, 500] on button "button" at bounding box center [53, 502] width 30 height 30
click at [235, 47] on span "undo" at bounding box center [227, 52] width 15 height 18
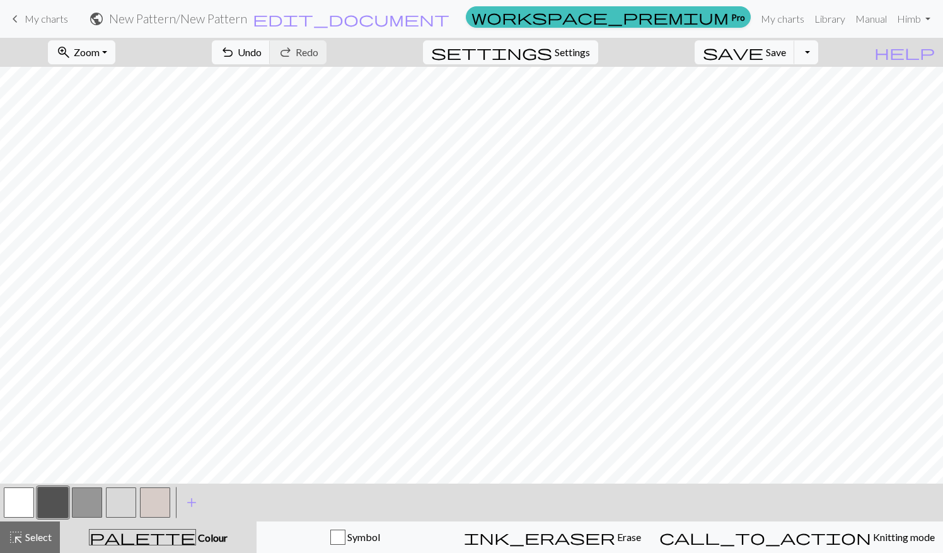
click at [155, 502] on button "button" at bounding box center [155, 502] width 30 height 30
click at [235, 59] on span "undo" at bounding box center [227, 52] width 15 height 18
click at [59, 495] on button "button" at bounding box center [53, 502] width 30 height 30
click at [110, 498] on button "button" at bounding box center [121, 502] width 30 height 30
click at [93, 495] on button "button" at bounding box center [87, 502] width 30 height 30
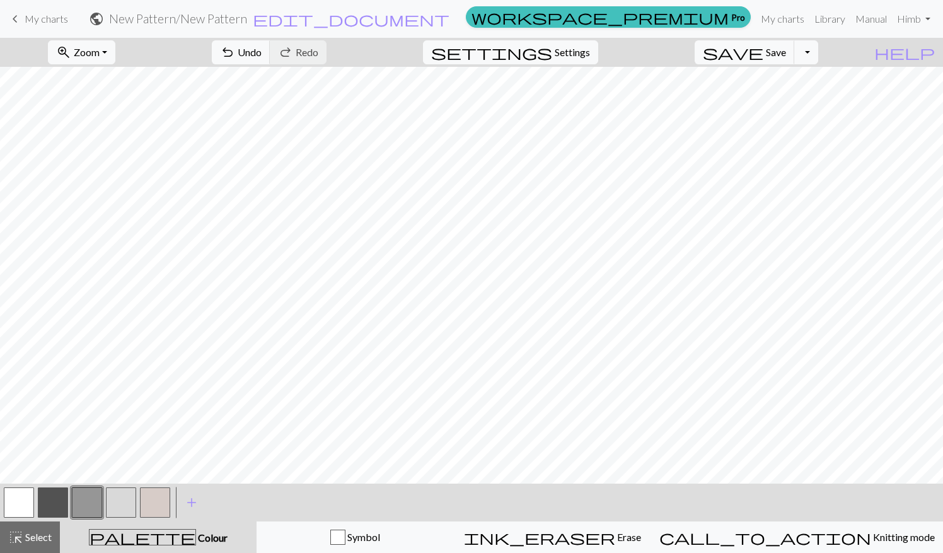
click at [150, 498] on button "button" at bounding box center [155, 502] width 30 height 30
click at [262, 54] on span "Undo" at bounding box center [250, 52] width 24 height 12
click at [93, 497] on button "button" at bounding box center [87, 502] width 30 height 30
click at [127, 494] on button "button" at bounding box center [121, 502] width 30 height 30
click at [78, 512] on button "button" at bounding box center [87, 502] width 30 height 30
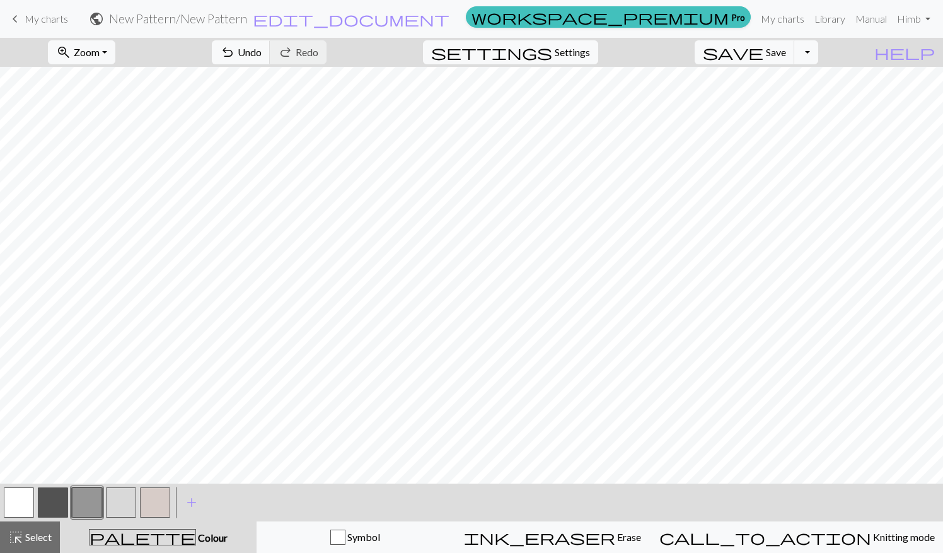
click at [54, 502] on button "button" at bounding box center [53, 502] width 30 height 30
click at [150, 505] on button "button" at bounding box center [155, 502] width 30 height 30
click at [86, 504] on button "button" at bounding box center [87, 502] width 30 height 30
click at [121, 501] on button "button" at bounding box center [121, 502] width 30 height 30
drag, startPoint x: 30, startPoint y: 552, endPoint x: 43, endPoint y: 537, distance: 20.5
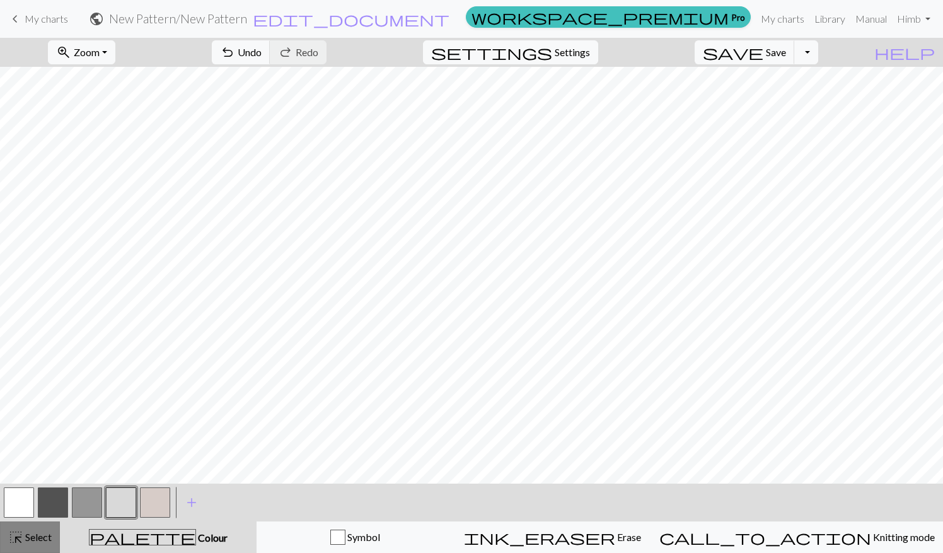
click at [43, 537] on button "highlight_alt Select Select" at bounding box center [30, 537] width 60 height 32
click at [43, 537] on span "Select" at bounding box center [37, 537] width 28 height 12
click at [39, 541] on span "Select" at bounding box center [37, 537] width 28 height 12
click at [42, 522] on button "highlight_alt Select Select" at bounding box center [30, 537] width 60 height 32
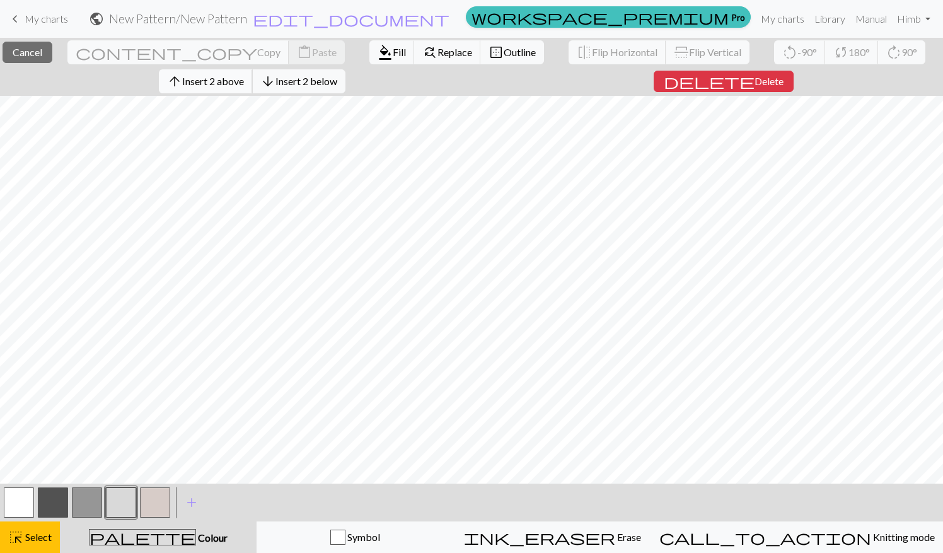
click at [241, 80] on span "Insert 2 above" at bounding box center [213, 81] width 62 height 12
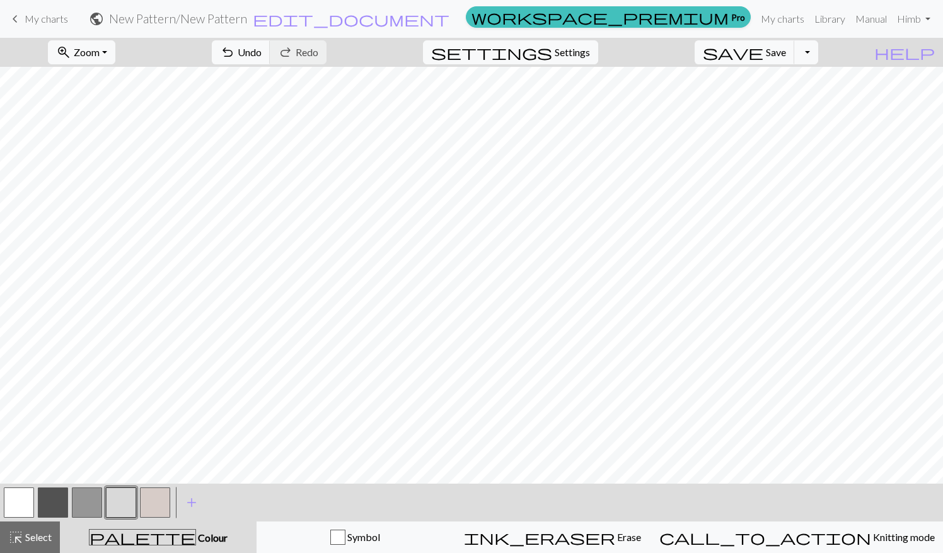
click at [164, 501] on button "button" at bounding box center [155, 502] width 30 height 30
click at [118, 508] on button "button" at bounding box center [121, 502] width 30 height 30
click at [235, 49] on span "undo" at bounding box center [227, 52] width 15 height 18
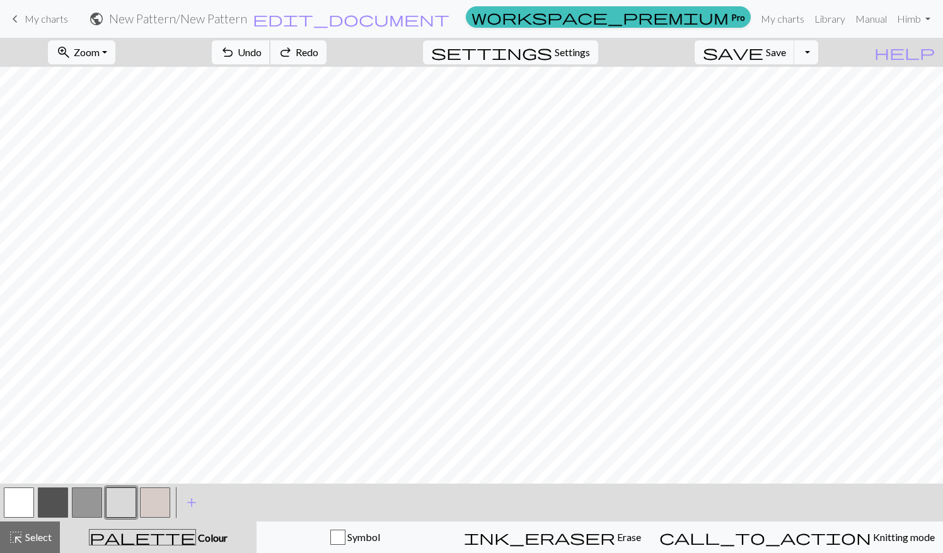
click at [235, 49] on span "undo" at bounding box center [227, 52] width 15 height 18
click at [18, 499] on button "button" at bounding box center [19, 502] width 30 height 30
click at [30, 541] on span "Select" at bounding box center [37, 537] width 28 height 12
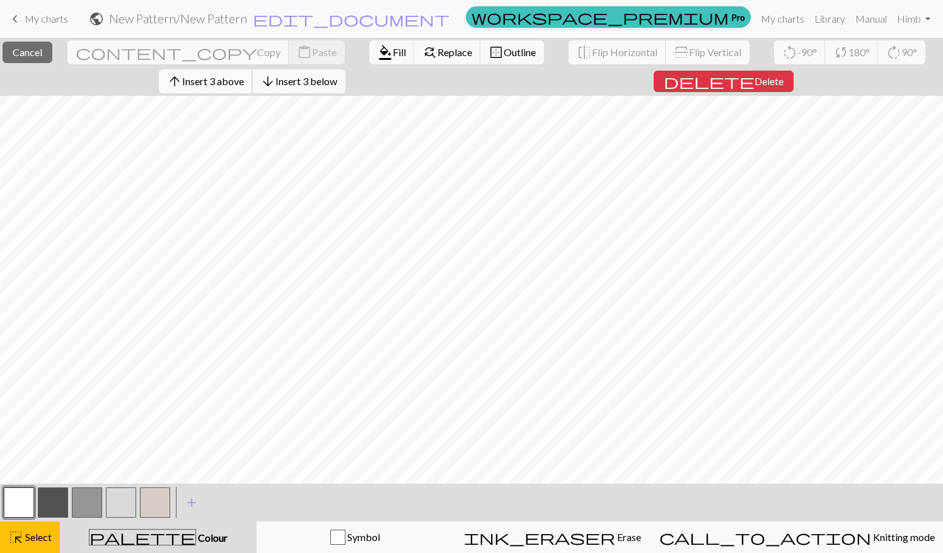
click at [242, 83] on span "Insert 3 above" at bounding box center [213, 81] width 62 height 12
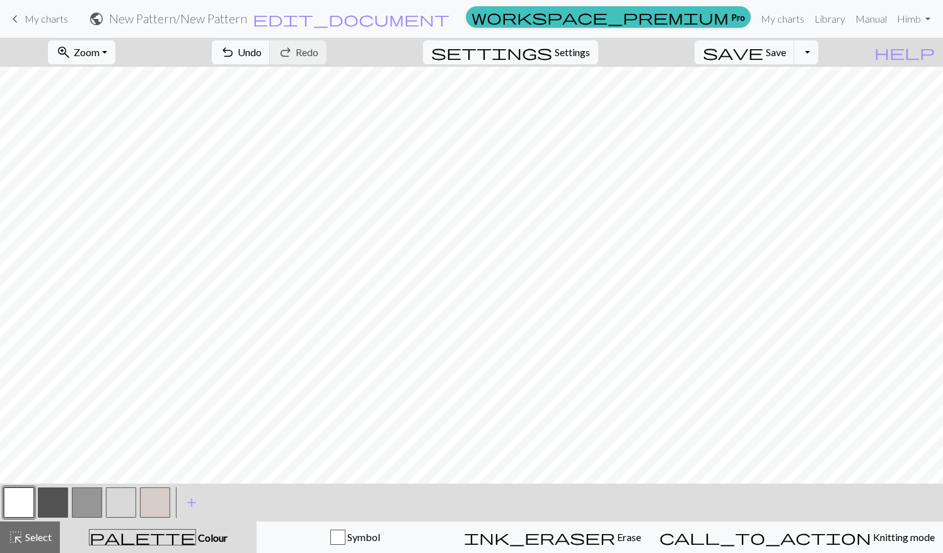
click at [158, 494] on button "button" at bounding box center [155, 502] width 30 height 30
click at [24, 510] on button "button" at bounding box center [19, 502] width 30 height 30
click at [57, 501] on button "button" at bounding box center [53, 502] width 30 height 30
click at [262, 55] on span "Undo" at bounding box center [250, 52] width 24 height 12
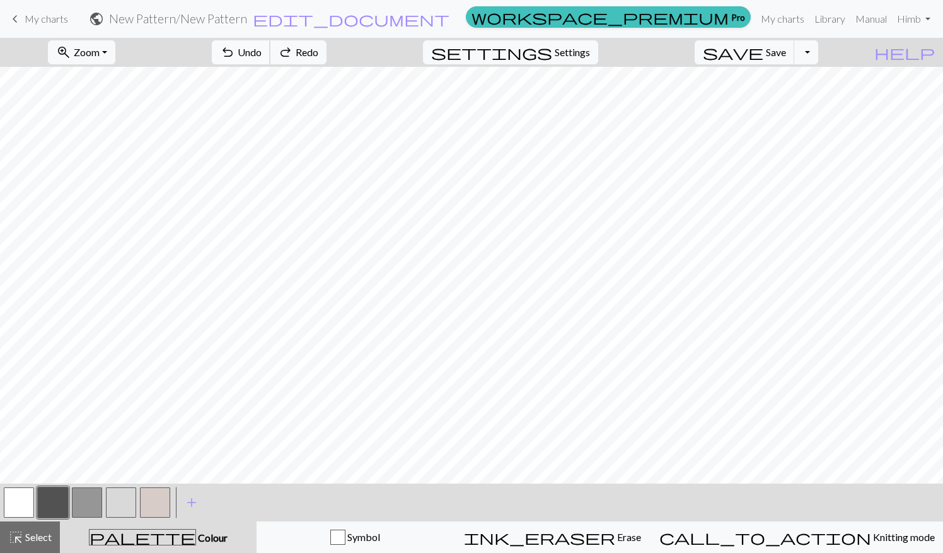
click at [262, 55] on span "Undo" at bounding box center [250, 52] width 24 height 12
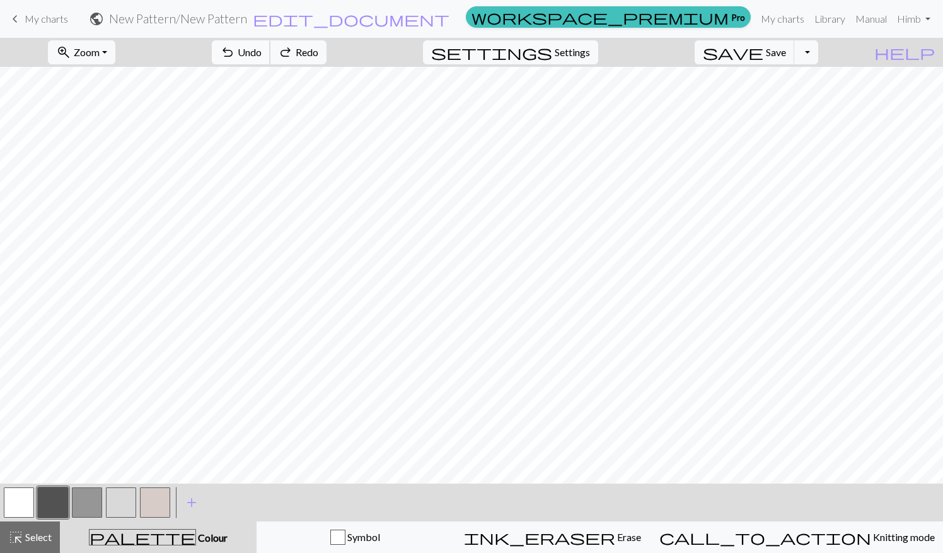
click at [262, 55] on span "Undo" at bounding box center [250, 52] width 24 height 12
click at [171, 499] on div at bounding box center [155, 502] width 34 height 34
click at [160, 505] on button "button" at bounding box center [155, 502] width 30 height 30
click at [50, 504] on button "button" at bounding box center [53, 502] width 30 height 30
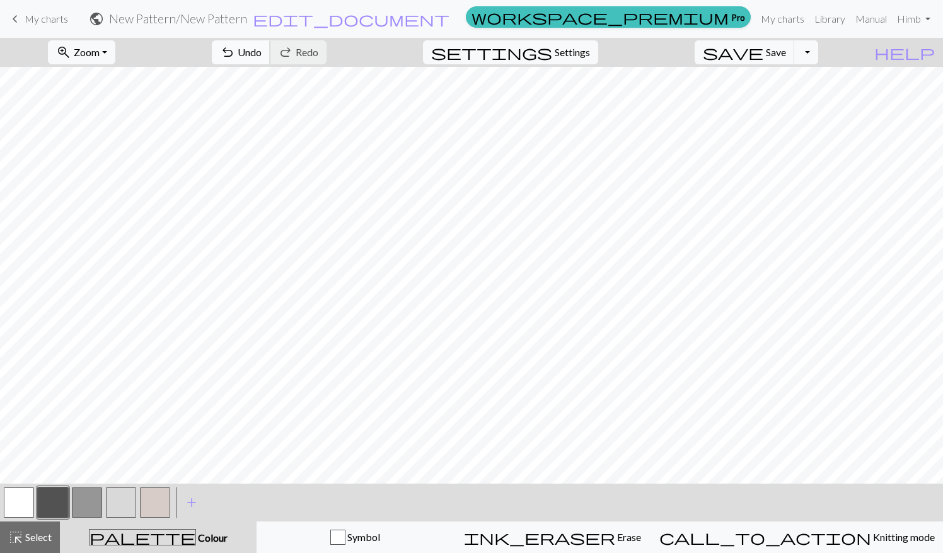
click at [262, 46] on span "Undo" at bounding box center [250, 52] width 24 height 12
click at [113, 512] on button "button" at bounding box center [121, 502] width 30 height 30
click at [235, 58] on span "undo" at bounding box center [227, 52] width 15 height 18
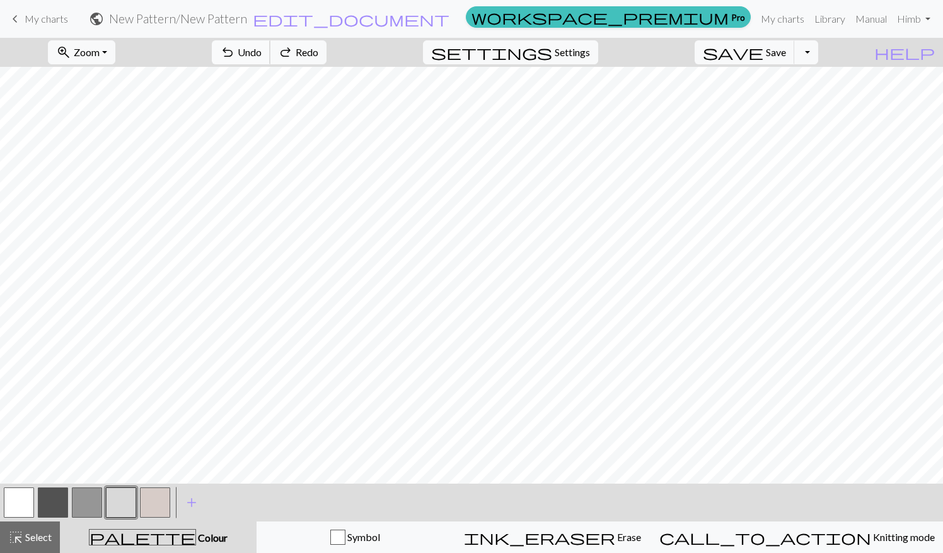
click at [235, 58] on span "undo" at bounding box center [227, 52] width 15 height 18
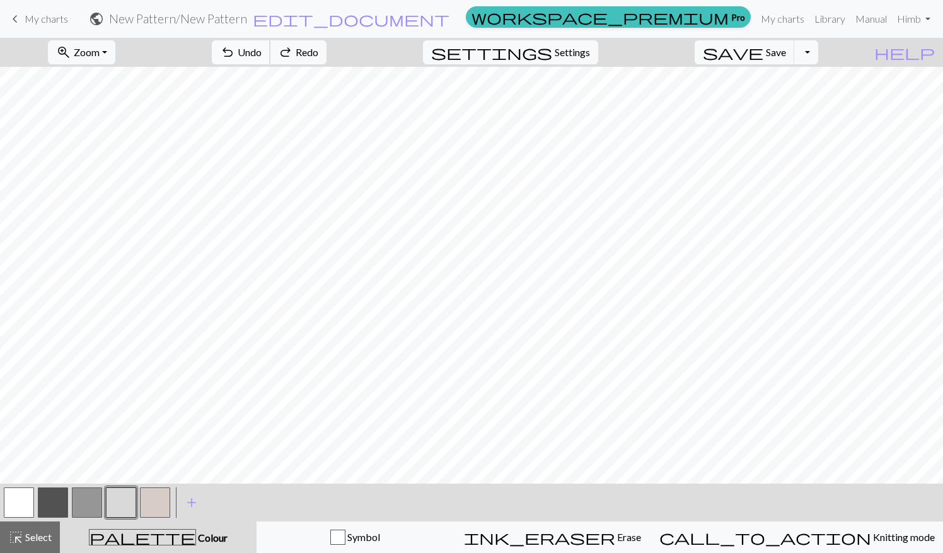
click at [235, 58] on span "undo" at bounding box center [227, 52] width 15 height 18
click at [59, 503] on button "button" at bounding box center [53, 502] width 30 height 30
click at [84, 503] on button "button" at bounding box center [87, 502] width 30 height 30
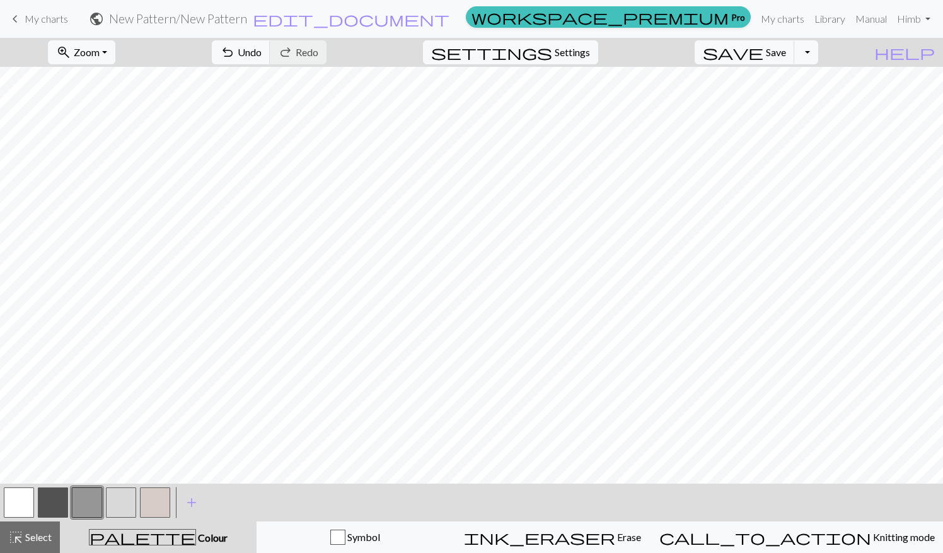
click at [121, 503] on button "button" at bounding box center [121, 502] width 30 height 30
drag, startPoint x: 121, startPoint y: 503, endPoint x: 117, endPoint y: 517, distance: 15.0
click at [117, 517] on div at bounding box center [121, 502] width 34 height 34
click at [124, 503] on button "button" at bounding box center [121, 502] width 30 height 30
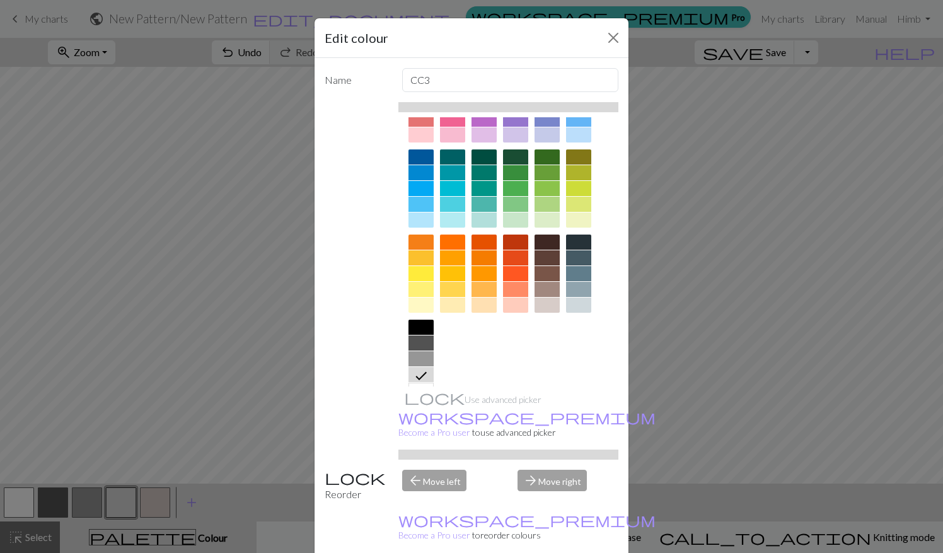
scroll to position [88, 0]
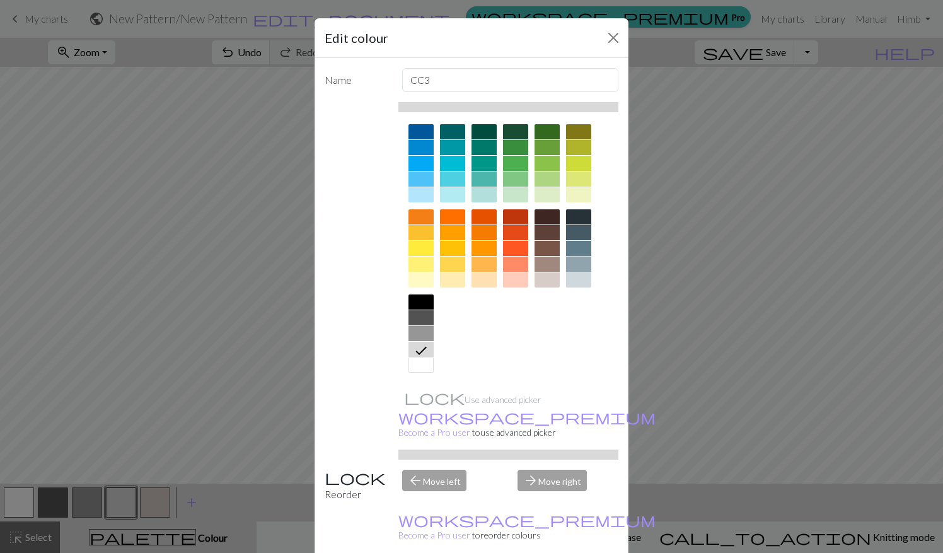
click at [577, 270] on div at bounding box center [578, 263] width 25 height 15
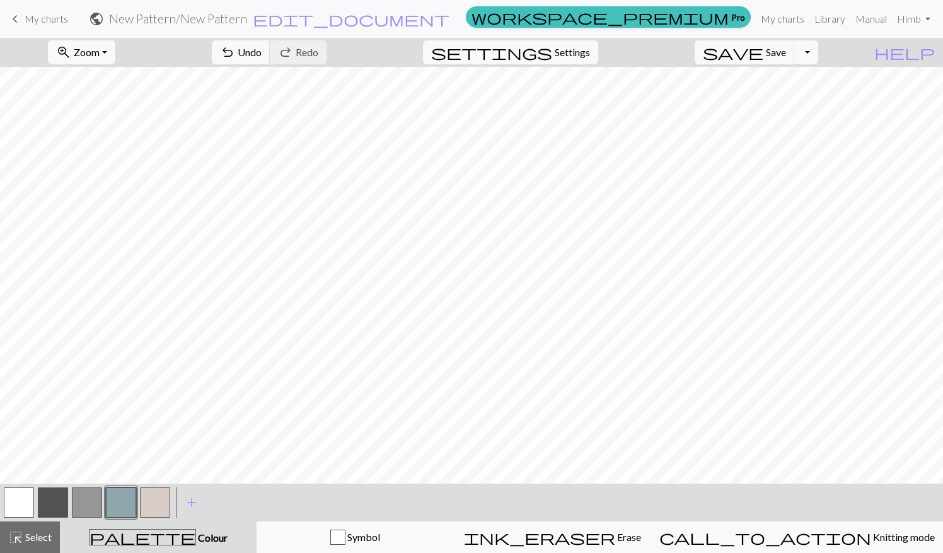
click at [124, 505] on button "button" at bounding box center [121, 502] width 30 height 30
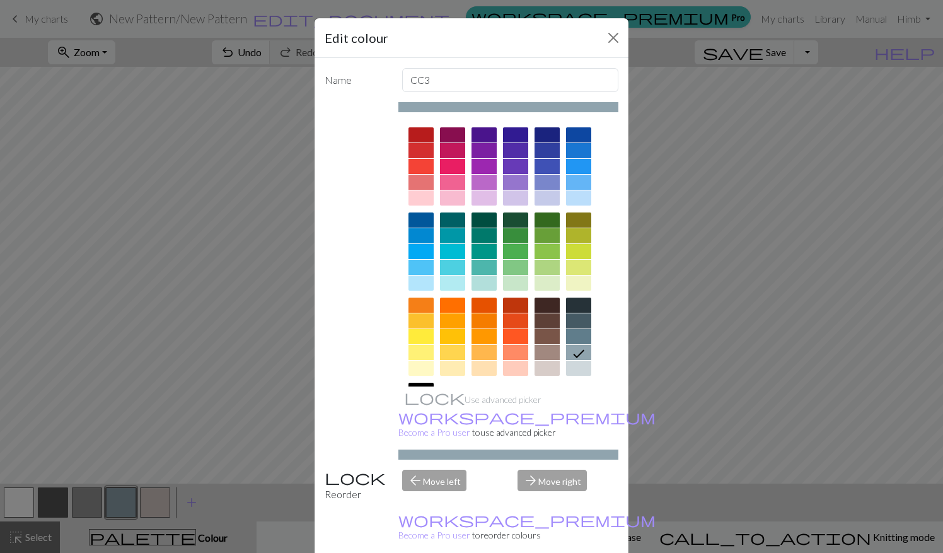
click at [207, 420] on div "Edit colour Name CC3 Use advanced picker workspace_premium Become a Pro user to…" at bounding box center [471, 276] width 943 height 553
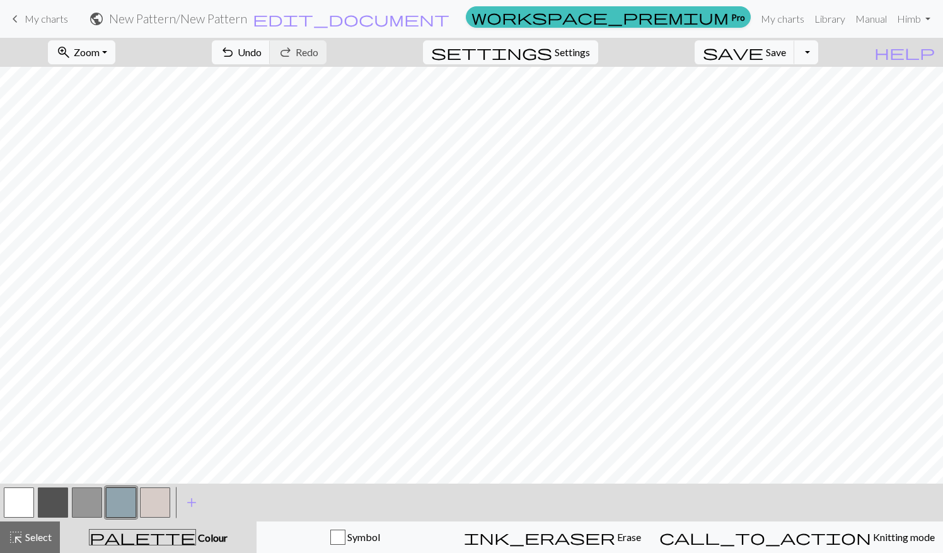
click at [122, 505] on button "button" at bounding box center [121, 502] width 30 height 30
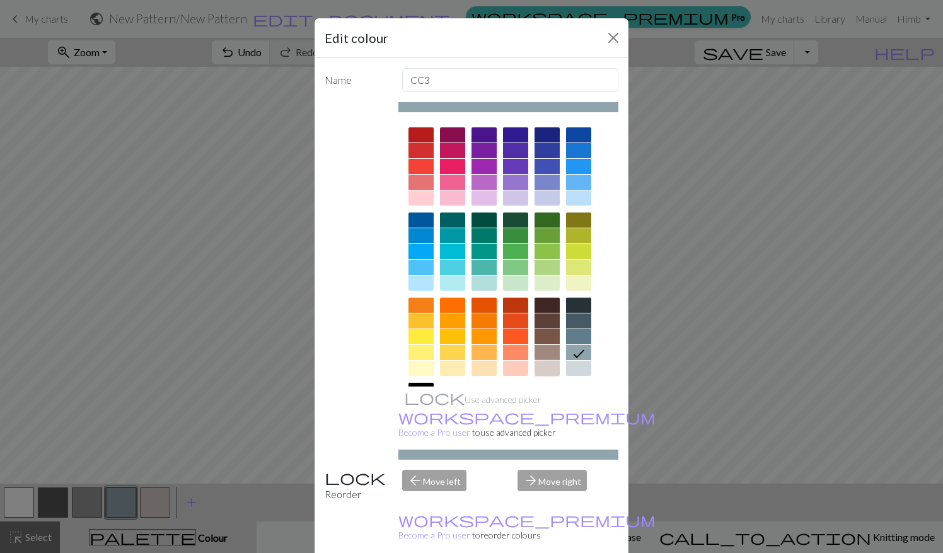
click at [541, 373] on div at bounding box center [546, 367] width 25 height 15
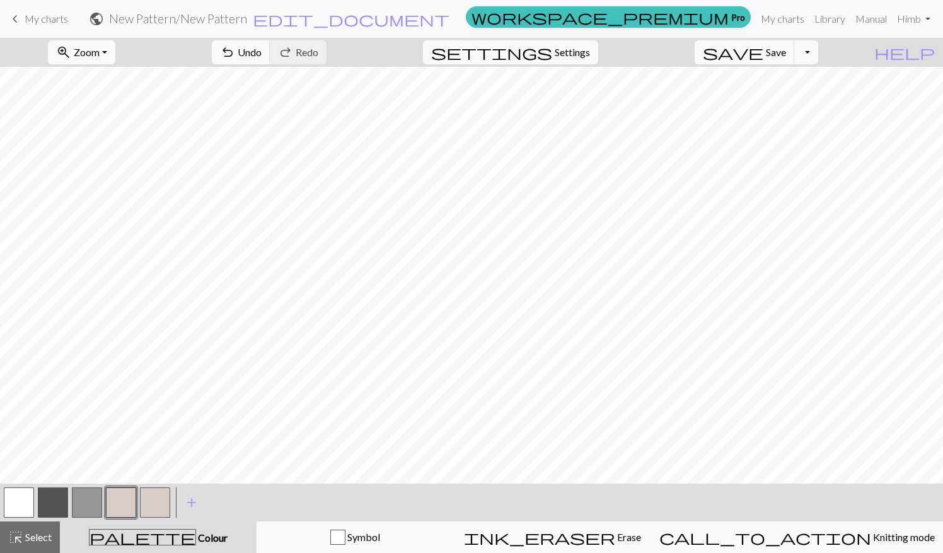
click at [154, 489] on button "button" at bounding box center [155, 502] width 30 height 30
click at [128, 505] on button "button" at bounding box center [121, 502] width 30 height 30
click at [155, 494] on button "button" at bounding box center [155, 502] width 30 height 30
drag, startPoint x: 155, startPoint y: 494, endPoint x: 152, endPoint y: 503, distance: 9.4
click at [152, 503] on button "button" at bounding box center [155, 502] width 30 height 30
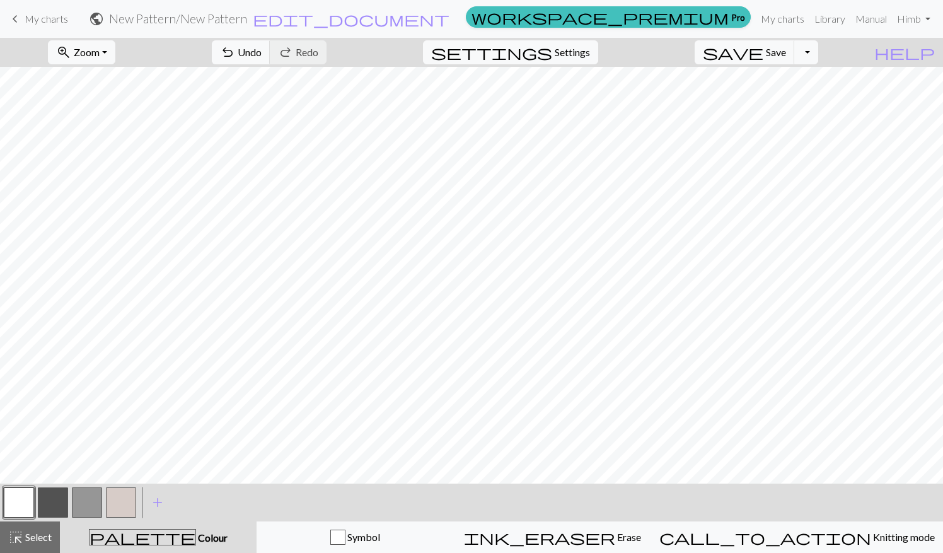
click at [127, 503] on button "button" at bounding box center [121, 502] width 30 height 30
click at [25, 547] on button "highlight_alt Select Select" at bounding box center [30, 537] width 60 height 32
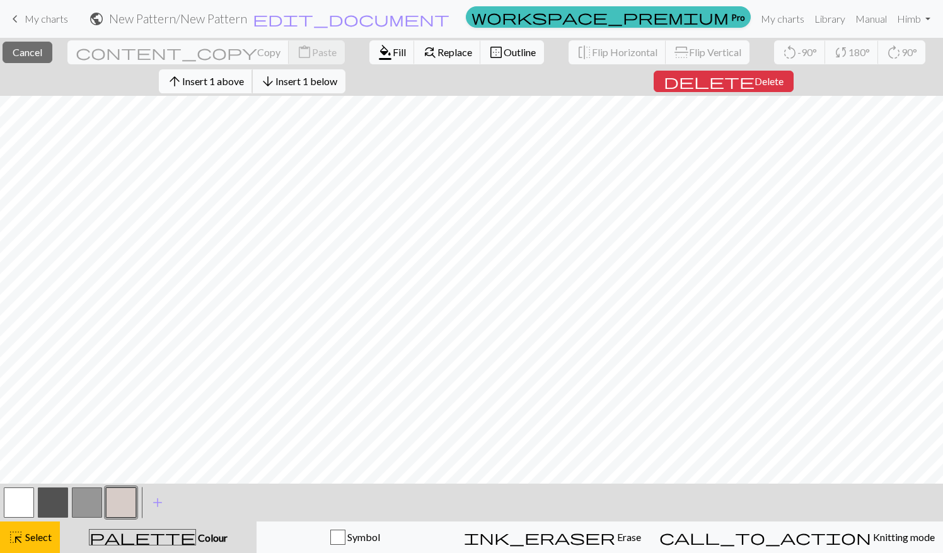
click at [242, 83] on span "Insert 1 above" at bounding box center [213, 81] width 62 height 12
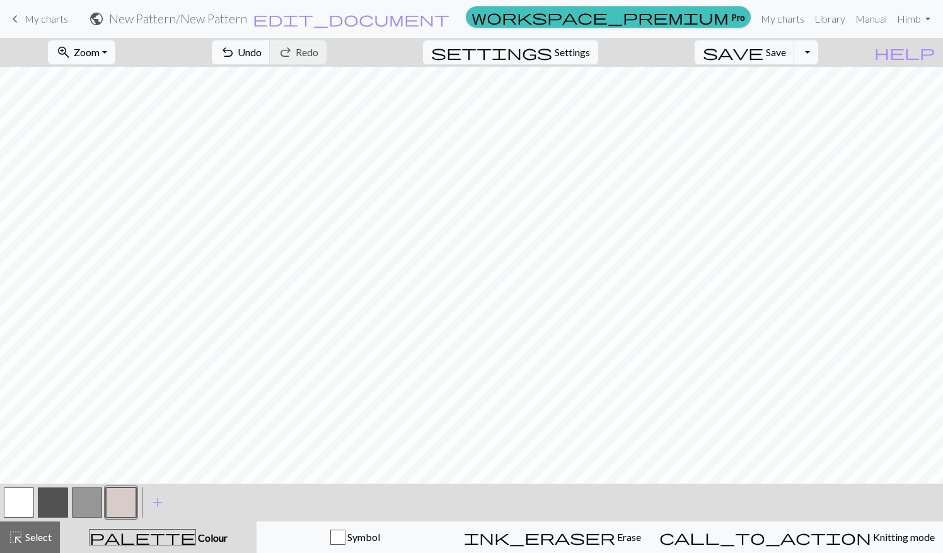
click at [76, 490] on button "button" at bounding box center [87, 502] width 30 height 30
click at [14, 486] on div at bounding box center [19, 502] width 34 height 34
click at [21, 499] on button "button" at bounding box center [19, 502] width 30 height 30
click at [262, 49] on span "Undo" at bounding box center [250, 52] width 24 height 12
click at [49, 510] on button "button" at bounding box center [53, 502] width 30 height 30
